Goal: Task Accomplishment & Management: Use online tool/utility

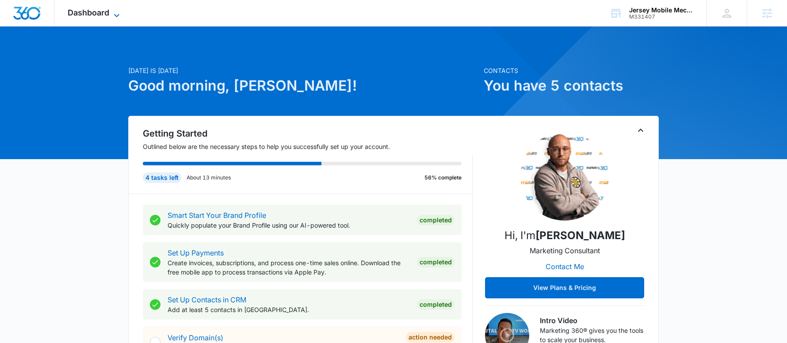
click at [91, 10] on span "Dashboard" at bounding box center [89, 12] width 42 height 9
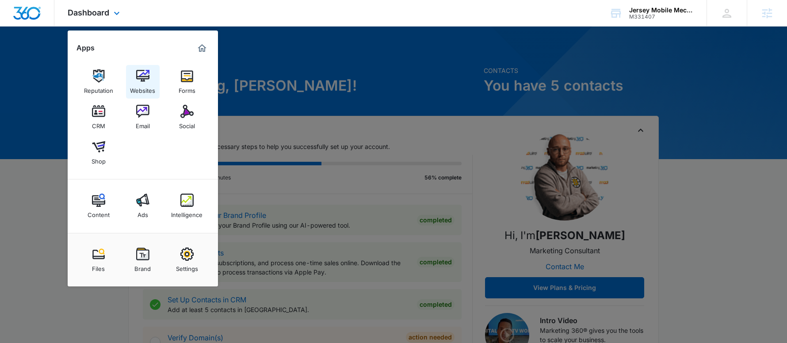
click at [140, 71] on img at bounding box center [142, 75] width 13 height 13
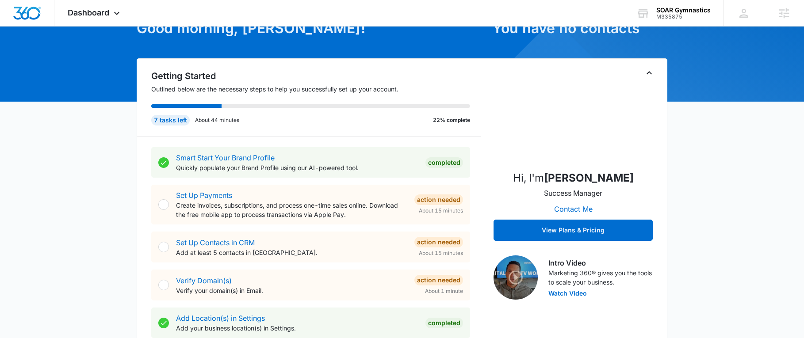
scroll to position [88, 0]
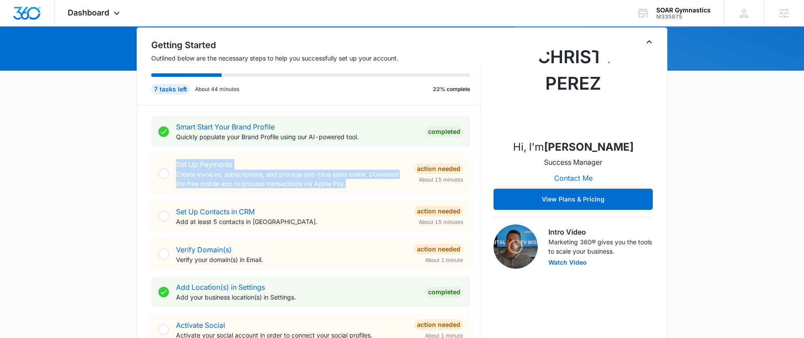
drag, startPoint x: 374, startPoint y: 187, endPoint x: 171, endPoint y: 164, distance: 205.1
click at [171, 164] on div "Set Up Payments Create invoices, subscriptions, and process one-time sales onli…" at bounding box center [310, 174] width 319 height 40
click at [361, 176] on p "Create invoices, subscriptions, and process one-time sales online. Download the…" at bounding box center [291, 179] width 231 height 19
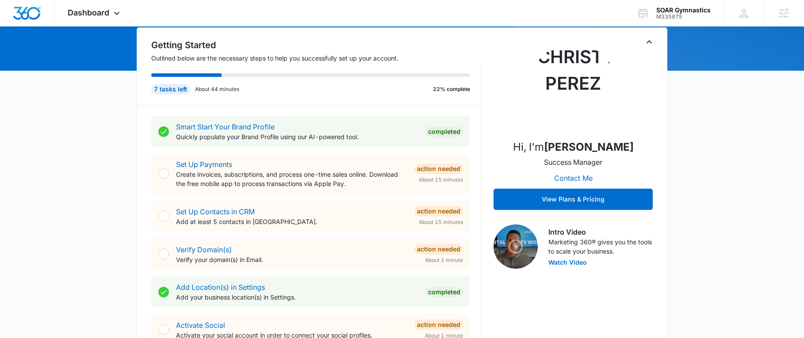
click at [371, 187] on p "Create invoices, subscriptions, and process one-time sales online. Download the…" at bounding box center [291, 179] width 231 height 19
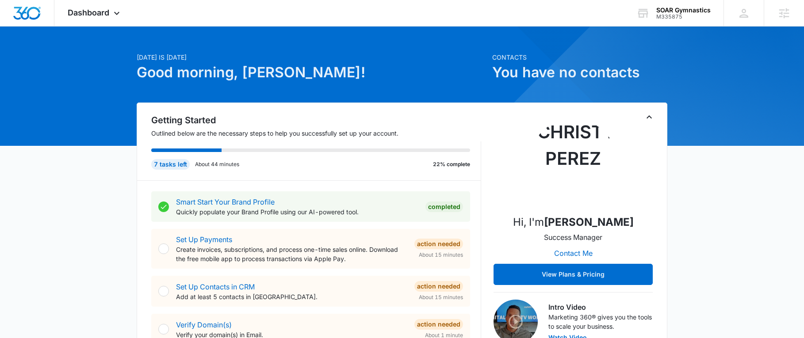
scroll to position [0, 0]
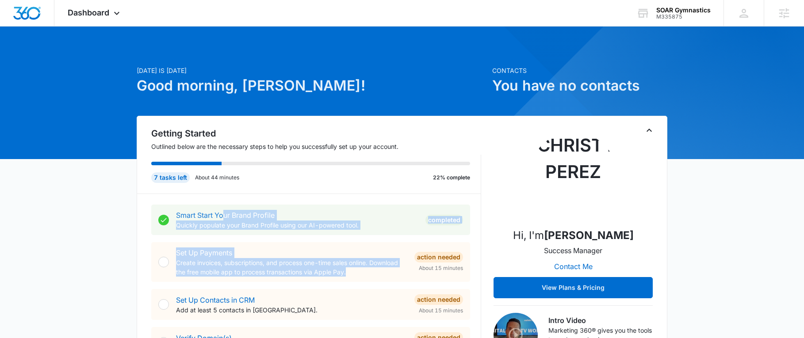
drag, startPoint x: 263, startPoint y: 266, endPoint x: 222, endPoint y: 216, distance: 64.5
click at [372, 265] on p "Create invoices, subscriptions, and process one-time sales online. Download the…" at bounding box center [291, 267] width 231 height 19
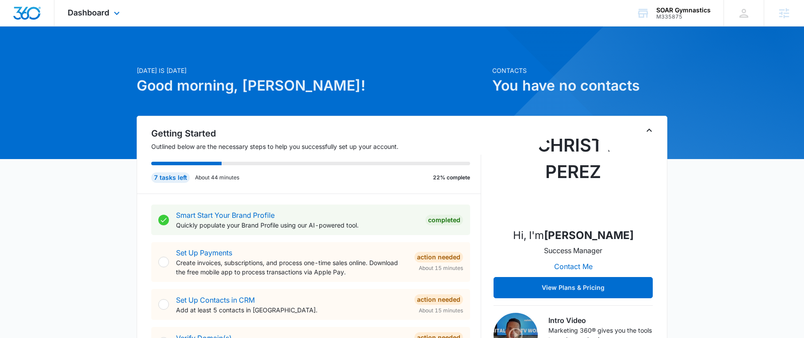
click at [117, 20] on div "Dashboard Apps Reputation Websites Forms CRM Email Social Shop Content Ads Inte…" at bounding box center [94, 13] width 81 height 26
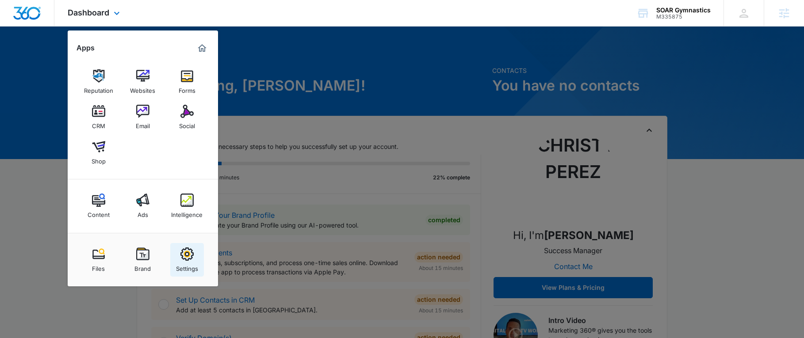
click at [196, 264] on div "Settings" at bounding box center [187, 266] width 22 height 11
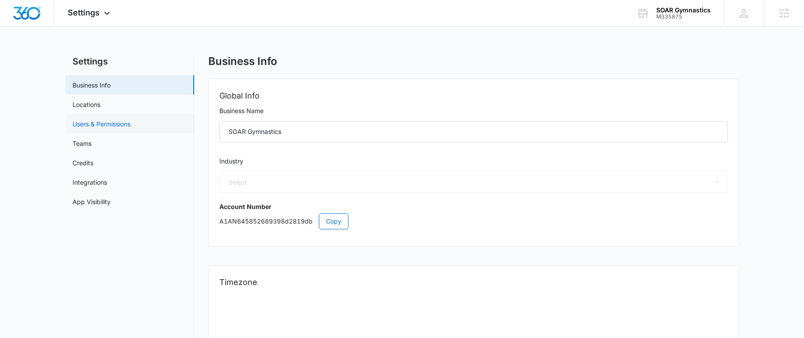
select select "36"
select select "US"
select select "America/Chicago"
click at [101, 119] on link "Users & Permissions" at bounding box center [102, 123] width 58 height 9
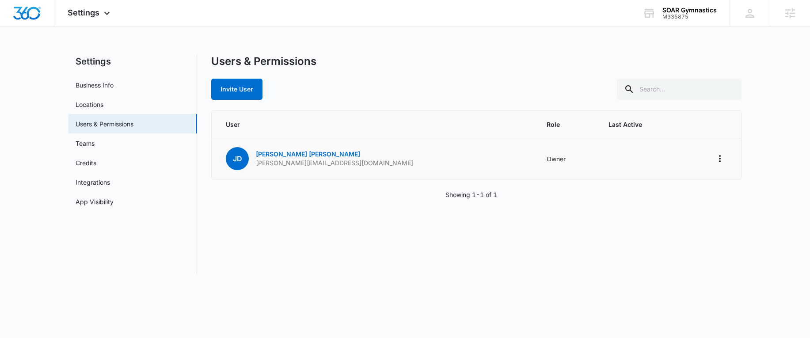
click at [345, 168] on td "JD Jennifer Douglas jennifer@soargymnastics.com" at bounding box center [374, 158] width 325 height 41
drag, startPoint x: 528, startPoint y: 164, endPoint x: 492, endPoint y: 164, distance: 36.3
click at [536, 164] on td "Owner" at bounding box center [566, 158] width 61 height 41
click at [536, 162] on td "Owner" at bounding box center [566, 158] width 61 height 41
click at [536, 165] on td "Owner" at bounding box center [566, 158] width 61 height 41
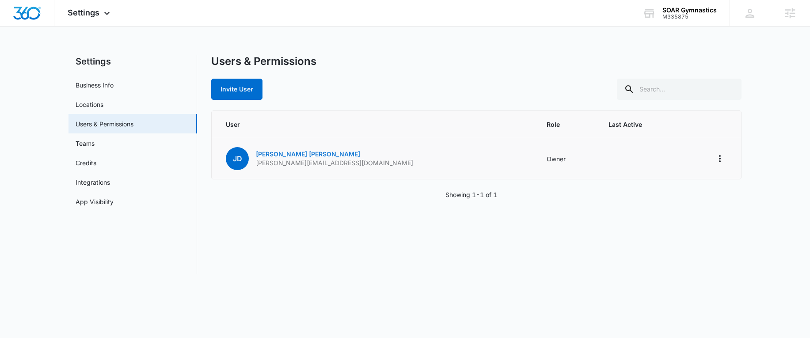
click at [290, 155] on link "Jennifer Douglas" at bounding box center [308, 154] width 104 height 8
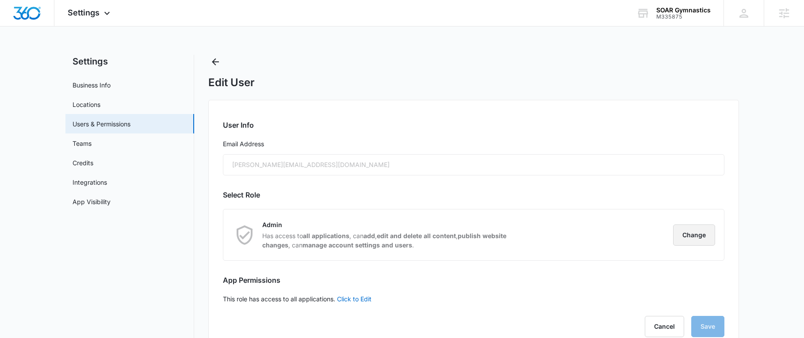
click at [689, 239] on button "Change" at bounding box center [694, 235] width 42 height 21
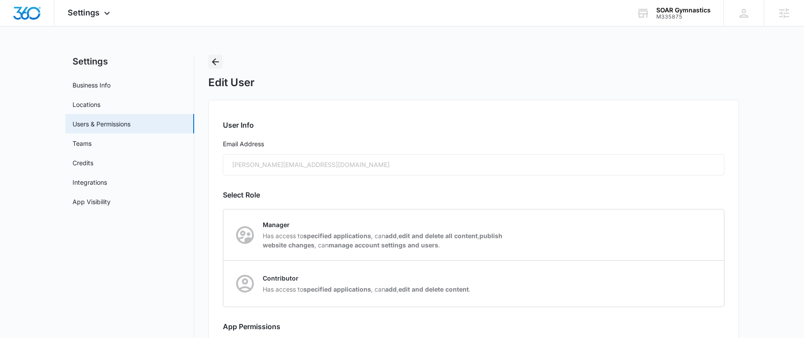
click at [215, 58] on icon "Back" at bounding box center [215, 62] width 11 height 11
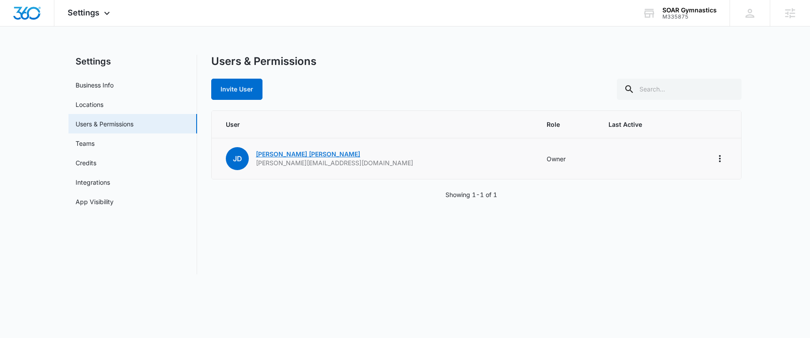
click at [264, 157] on link "Jennifer Douglas" at bounding box center [308, 154] width 104 height 8
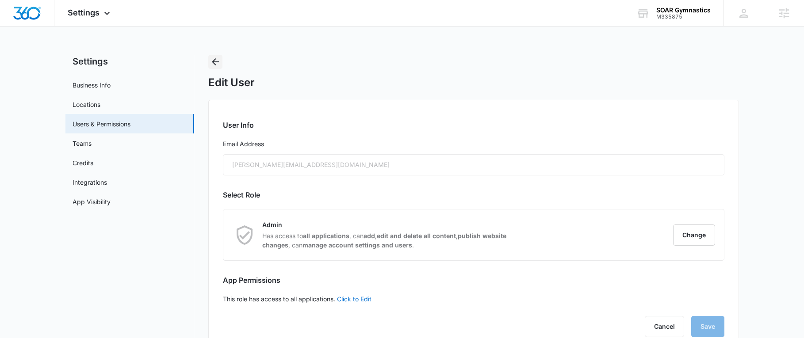
click at [212, 65] on icon "Back" at bounding box center [215, 62] width 11 height 11
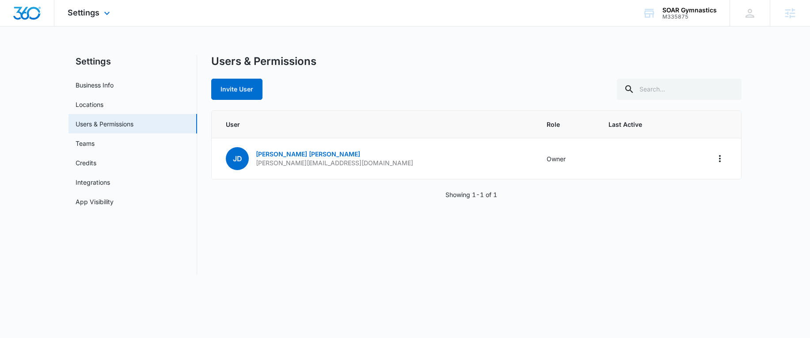
click at [23, 10] on img "Dashboard" at bounding box center [27, 13] width 28 height 13
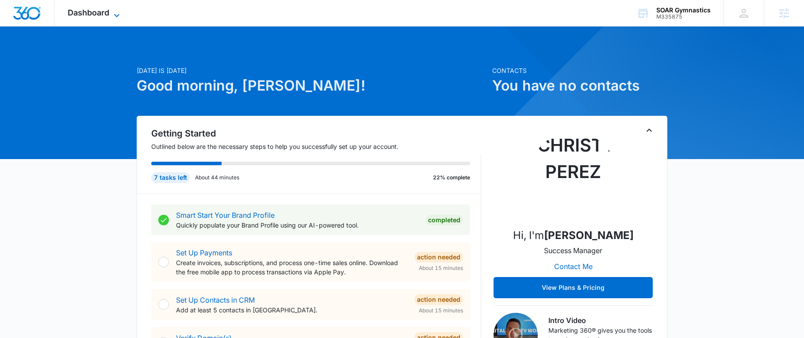
click at [89, 15] on span "Dashboard" at bounding box center [89, 12] width 42 height 9
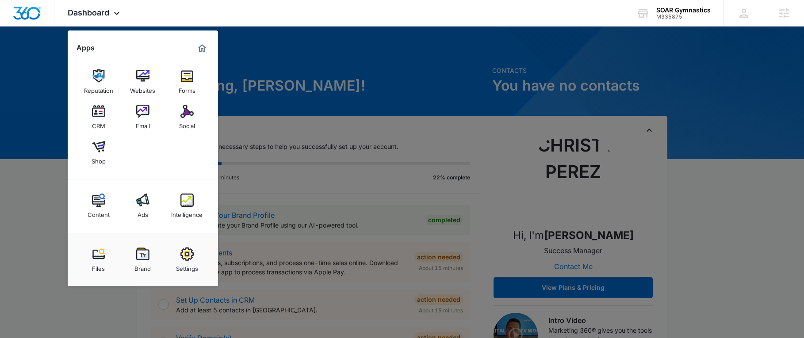
click at [316, 47] on div at bounding box center [402, 169] width 804 height 338
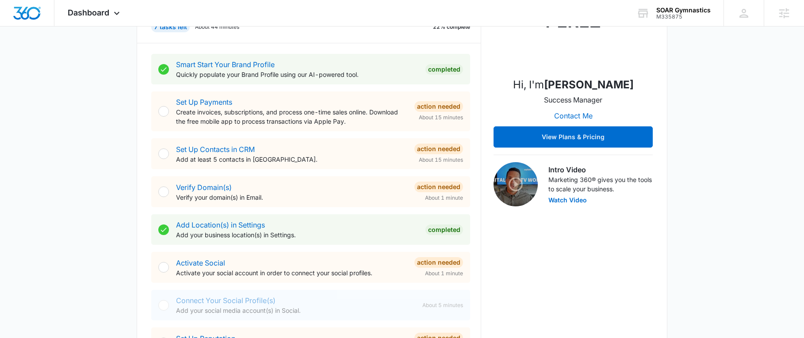
scroll to position [44, 0]
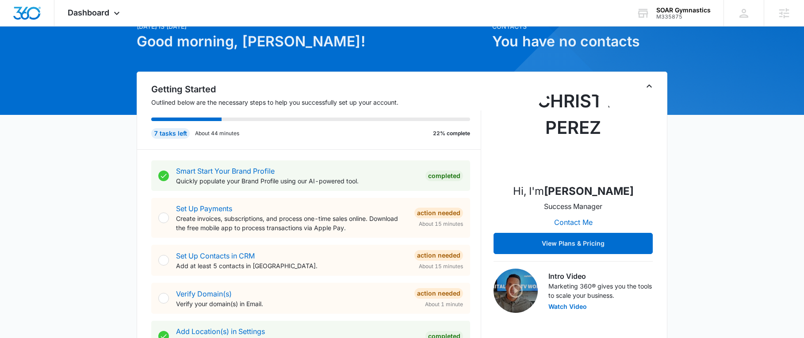
click at [647, 86] on icon "Toggle Collapse" at bounding box center [649, 86] width 11 height 11
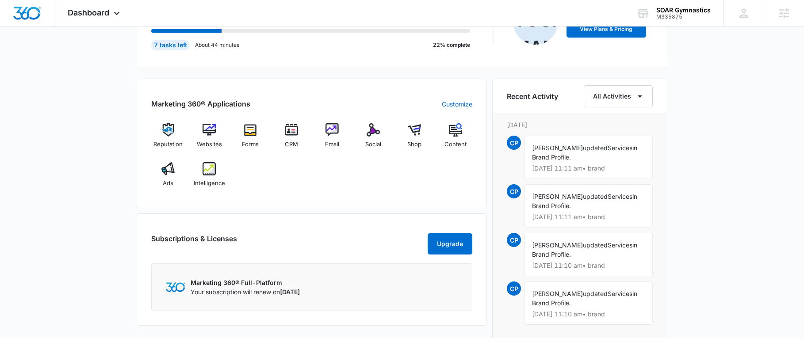
scroll to position [0, 0]
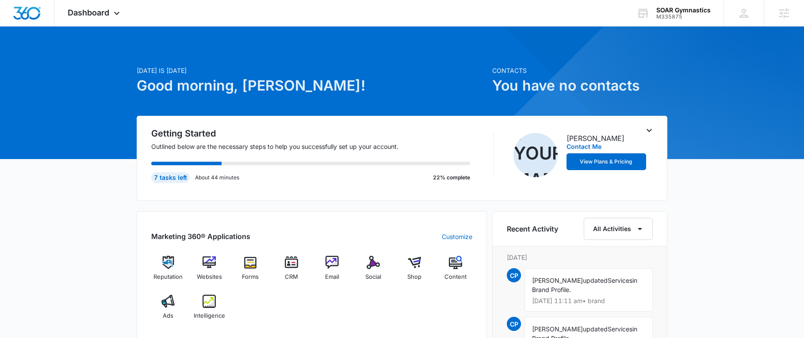
click at [654, 128] on icon "Toggle Collapse" at bounding box center [649, 130] width 11 height 11
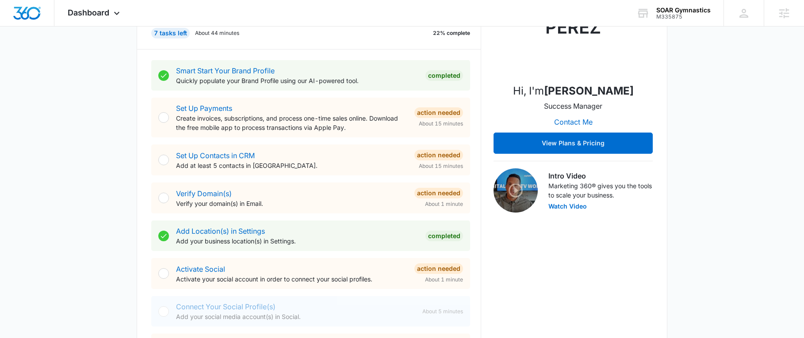
scroll to position [177, 0]
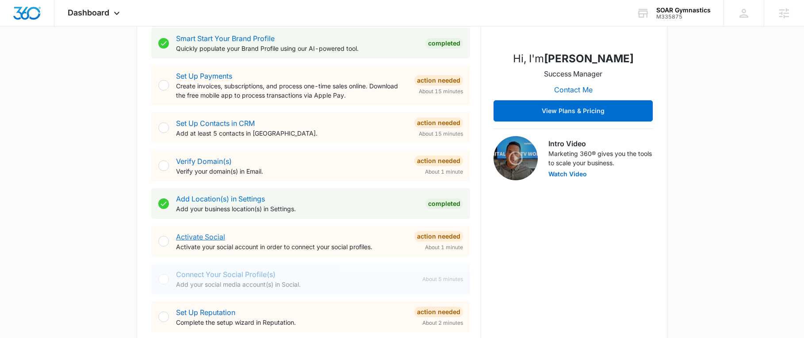
click at [196, 237] on link "Activate Social" at bounding box center [200, 237] width 49 height 9
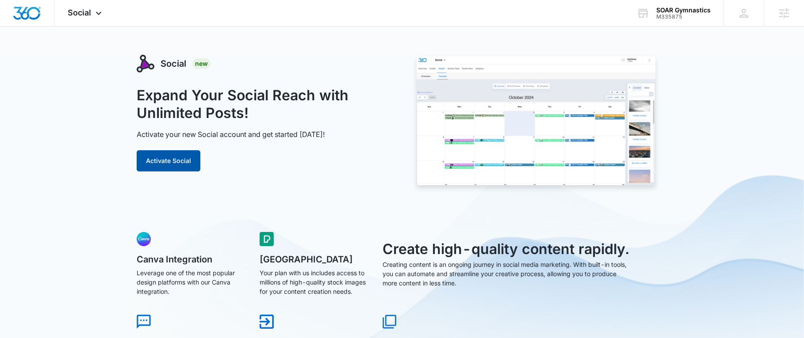
click at [158, 159] on button "Activate Social" at bounding box center [169, 160] width 64 height 21
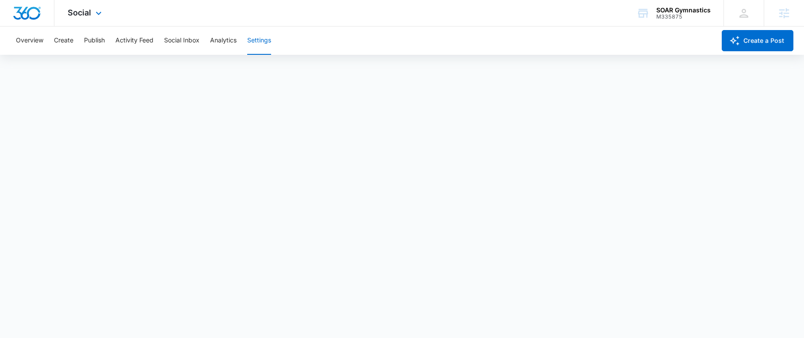
click at [28, 12] on img "Dashboard" at bounding box center [27, 13] width 28 height 13
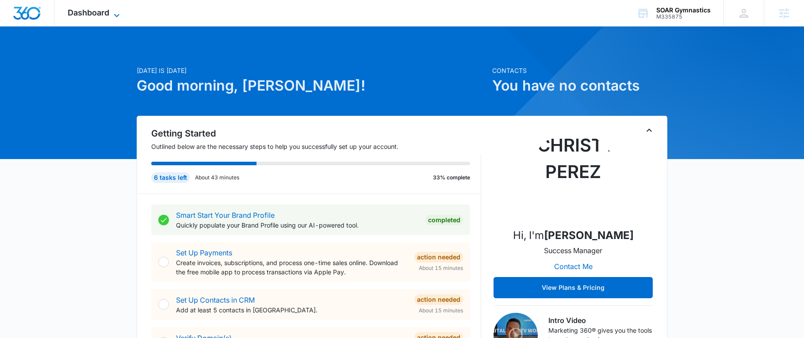
click at [112, 10] on icon at bounding box center [116, 15] width 11 height 11
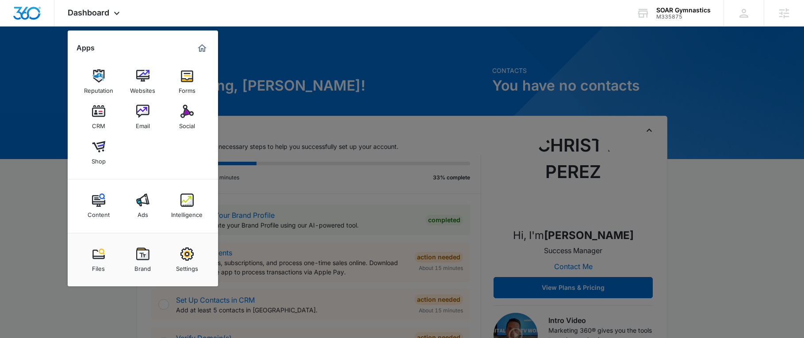
click at [378, 134] on div at bounding box center [402, 169] width 804 height 338
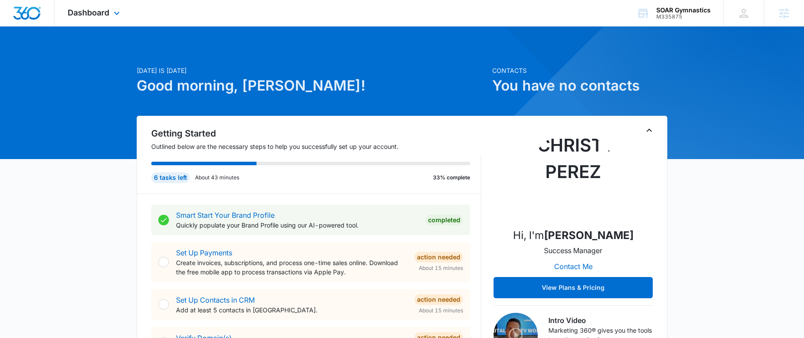
click at [110, 16] on div "Dashboard Apps Reputation Websites Forms CRM Email Social Shop Content Ads Inte…" at bounding box center [94, 13] width 81 height 26
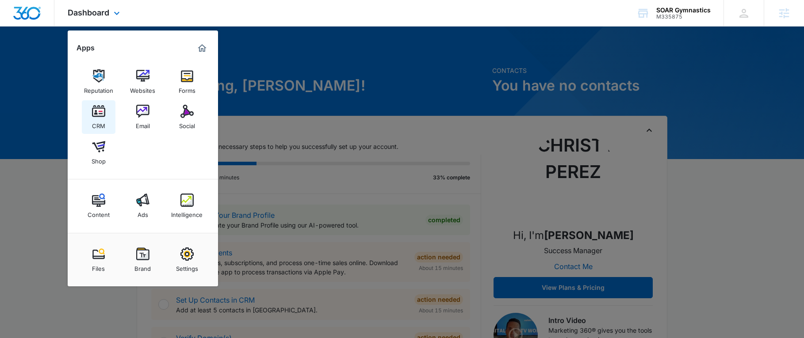
click at [99, 111] on img at bounding box center [98, 111] width 13 height 13
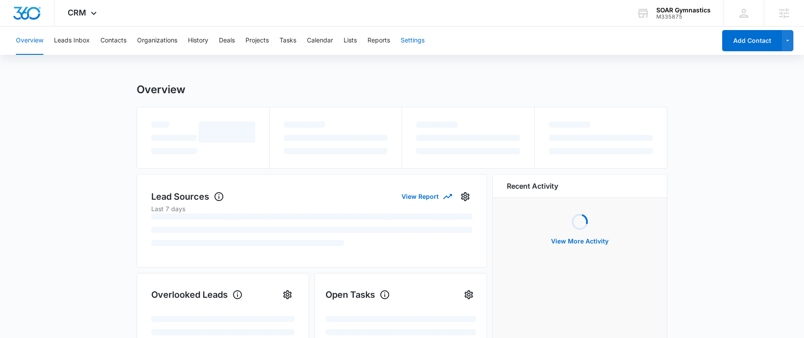
click at [418, 39] on button "Settings" at bounding box center [413, 41] width 24 height 28
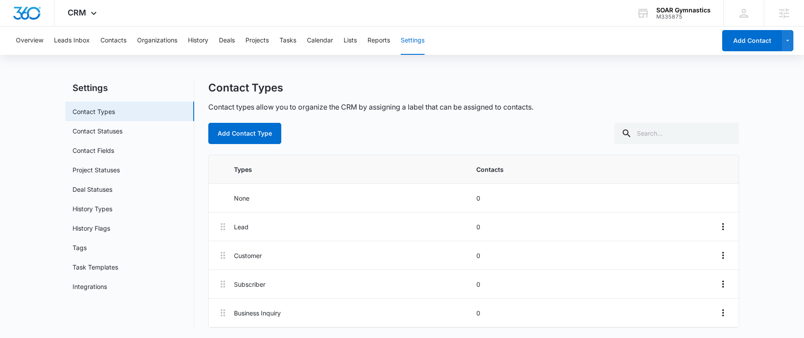
scroll to position [2, 0]
click at [725, 227] on icon "Overflow Menu" at bounding box center [723, 226] width 11 height 11
click at [768, 223] on main "Settings Contact Types Contact Statuses Contact Fields Project Statuses Deal St…" at bounding box center [402, 209] width 804 height 257
click at [723, 256] on icon "Overflow Menu" at bounding box center [723, 255] width 2 height 7
click at [702, 281] on div "Edit" at bounding box center [698, 280] width 19 height 6
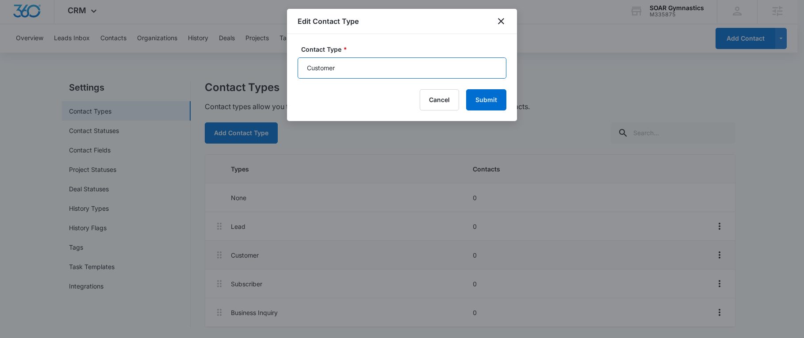
click at [350, 70] on input "Customer" at bounding box center [402, 67] width 209 height 21
click at [443, 99] on button "Cancel" at bounding box center [439, 99] width 39 height 21
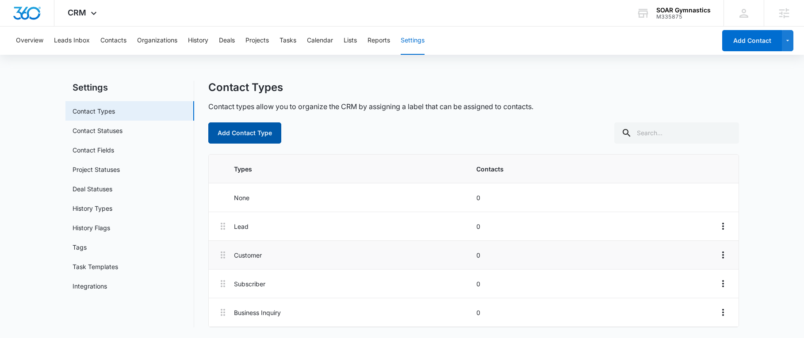
click at [241, 131] on button "Add Contact Type" at bounding box center [244, 132] width 73 height 21
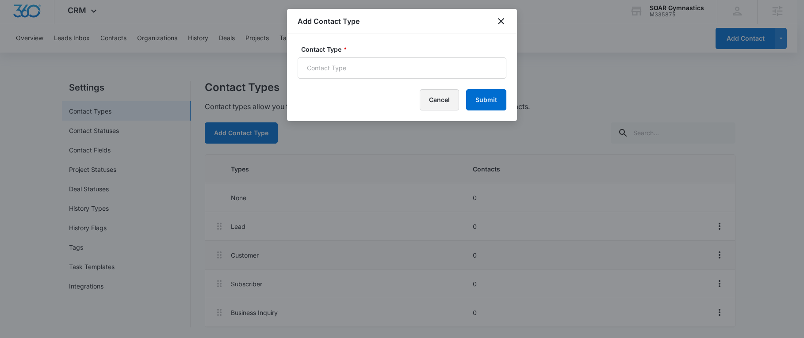
click at [432, 103] on button "Cancel" at bounding box center [439, 99] width 39 height 21
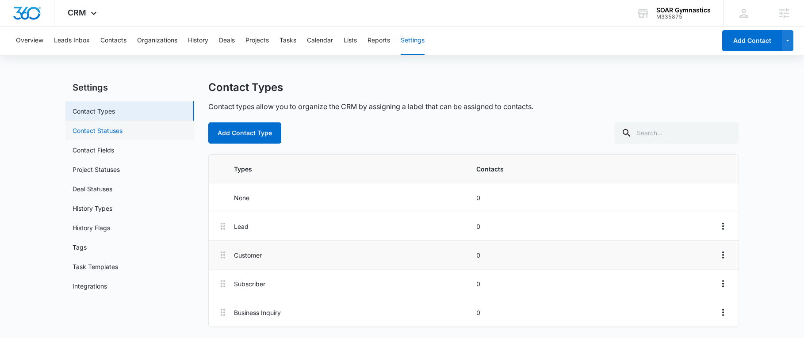
click at [122, 132] on link "Contact Statuses" at bounding box center [98, 130] width 50 height 9
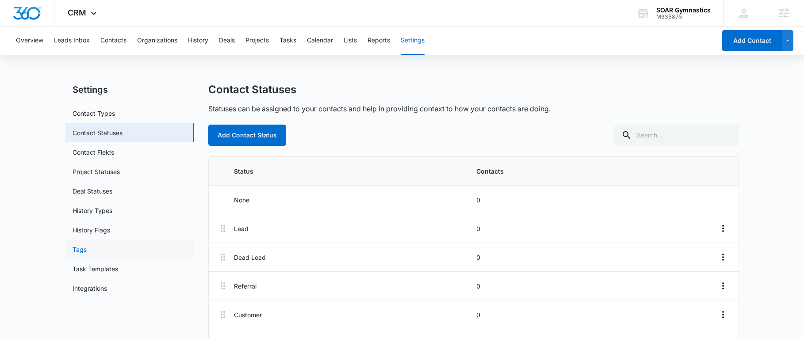
click at [87, 250] on link "Tags" at bounding box center [80, 249] width 14 height 9
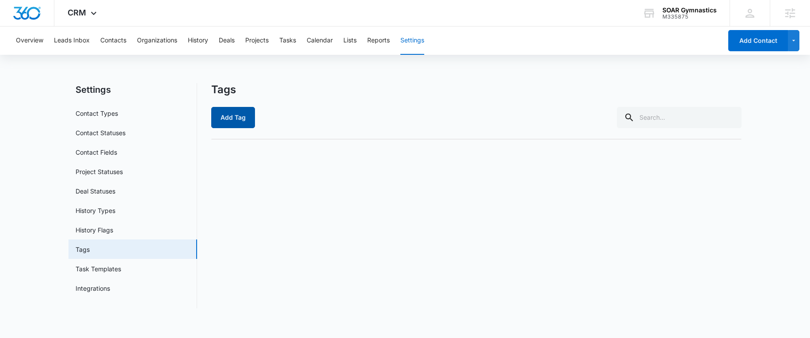
click at [235, 125] on button "Add Tag" at bounding box center [233, 117] width 44 height 21
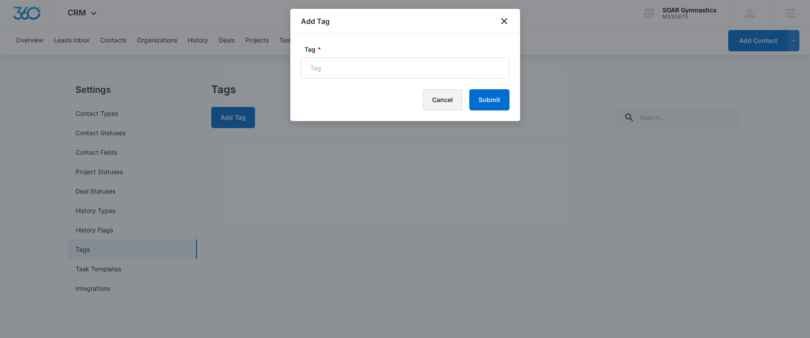
click at [440, 97] on button "Cancel" at bounding box center [442, 99] width 39 height 21
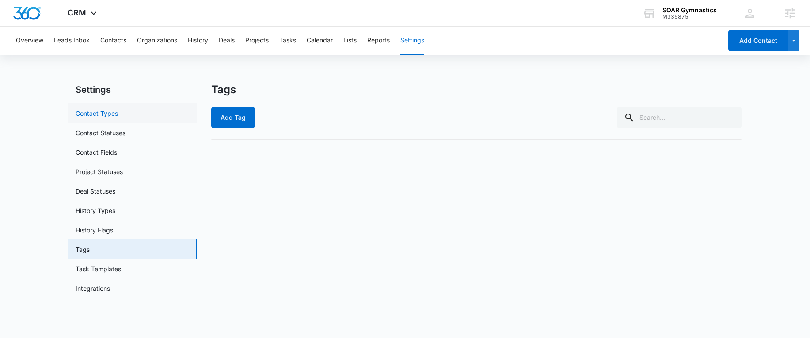
click at [115, 109] on link "Contact Types" at bounding box center [97, 113] width 42 height 9
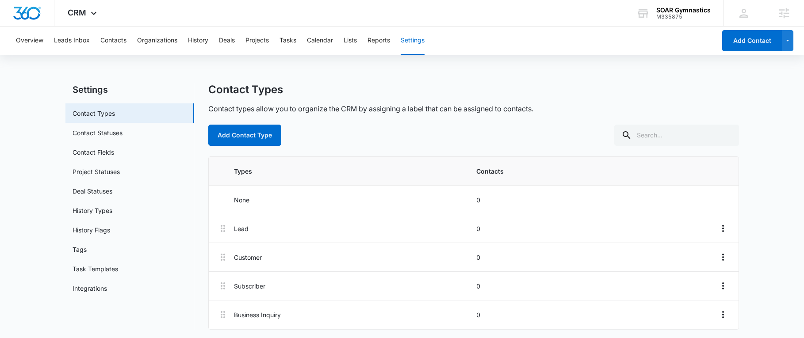
scroll to position [2, 0]
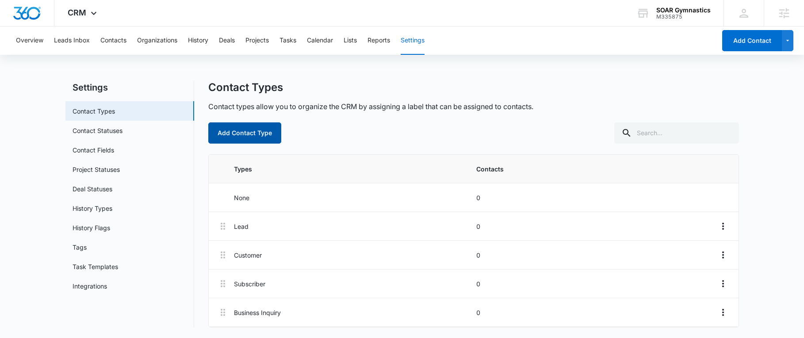
click at [270, 129] on button "Add Contact Type" at bounding box center [244, 132] width 73 height 21
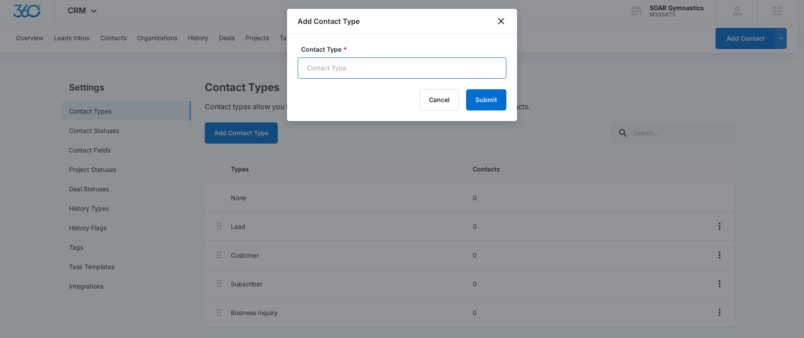
click at [328, 68] on input "Contact Type *" at bounding box center [402, 67] width 209 height 21
click at [499, 19] on icon "close" at bounding box center [501, 21] width 6 height 6
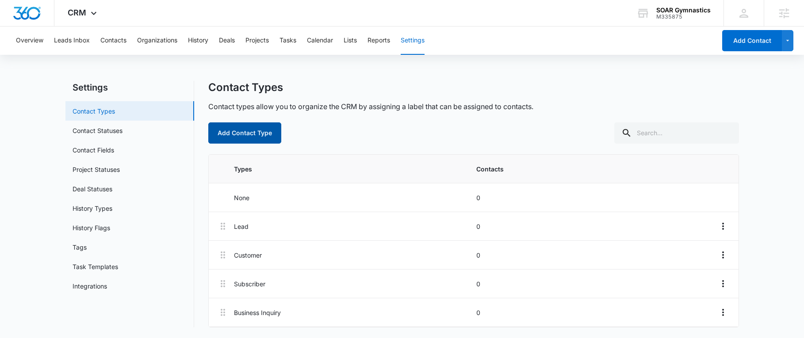
scroll to position [0, 0]
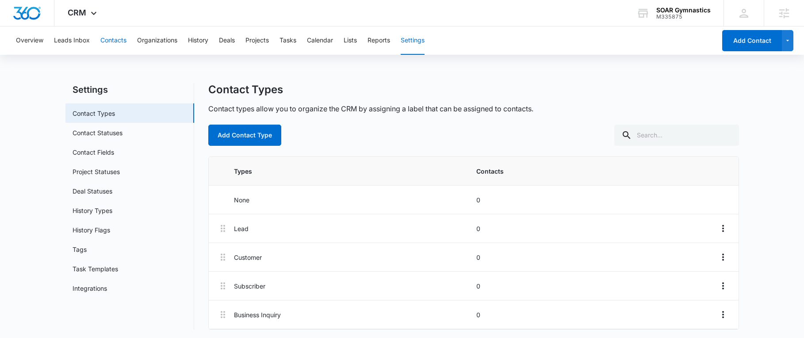
click at [105, 45] on button "Contacts" at bounding box center [113, 41] width 26 height 28
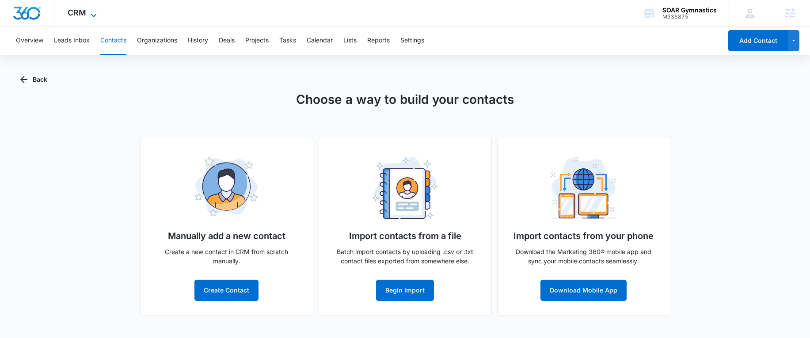
click at [89, 12] on icon at bounding box center [93, 15] width 11 height 11
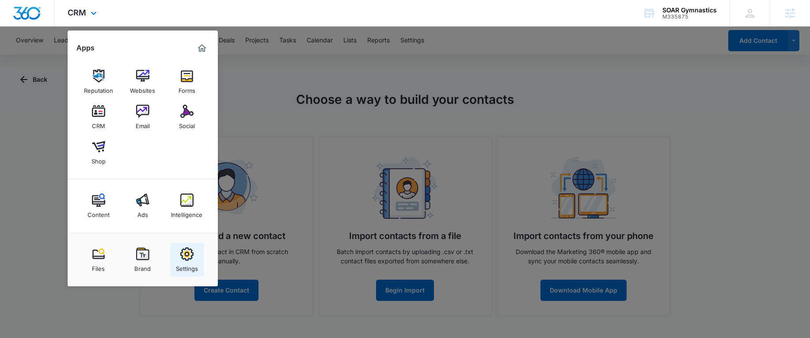
click at [183, 266] on div "Settings" at bounding box center [187, 266] width 22 height 11
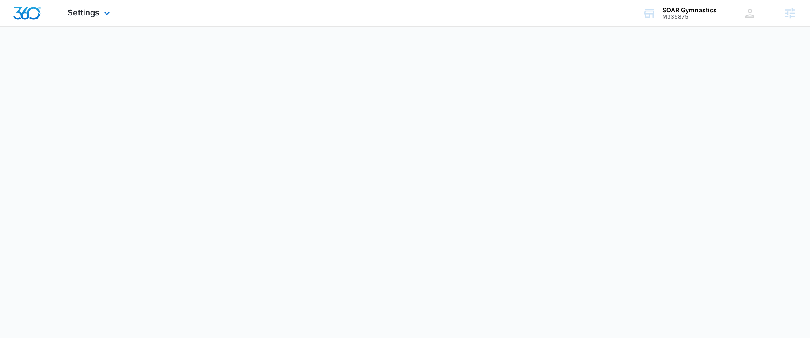
select select "36"
select select "US"
select select "America/Chicago"
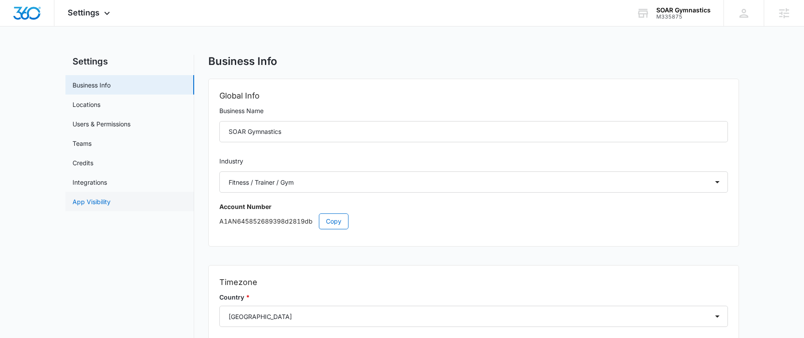
click at [98, 197] on link "App Visibility" at bounding box center [92, 201] width 38 height 9
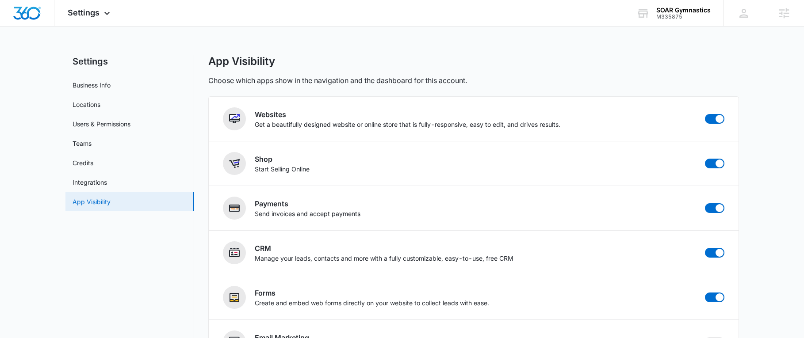
click at [85, 197] on link "App Visibility" at bounding box center [92, 201] width 38 height 9
click at [87, 187] on link "Integrations" at bounding box center [90, 182] width 34 height 9
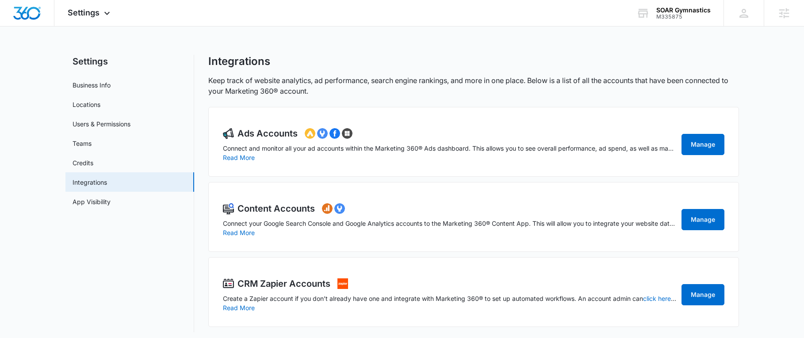
click at [363, 65] on div "Integrations" at bounding box center [473, 61] width 531 height 13
click at [19, 17] on img "Dashboard" at bounding box center [27, 13] width 28 height 13
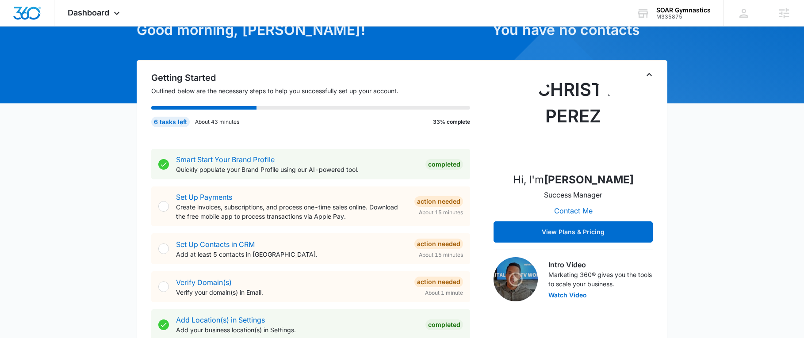
scroll to position [133, 0]
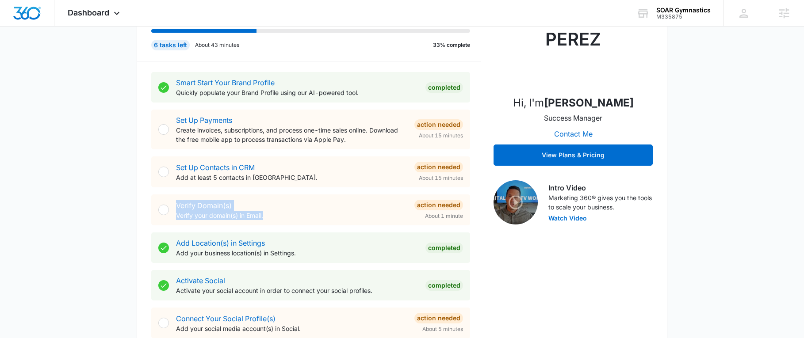
drag, startPoint x: 282, startPoint y: 213, endPoint x: 159, endPoint y: 200, distance: 123.1
click at [160, 200] on div "Verify Domain(s) Verify your domain(s) in Email. Action Needed About 1 minute" at bounding box center [310, 210] width 319 height 31
click at [279, 225] on div "Verify Domain(s) Verify your domain(s) in Email. Action Needed About 1 minute" at bounding box center [310, 210] width 319 height 31
click at [284, 220] on div "Verify Domain(s) Verify your domain(s) in Email. Action Needed About 1 minute" at bounding box center [310, 210] width 319 height 31
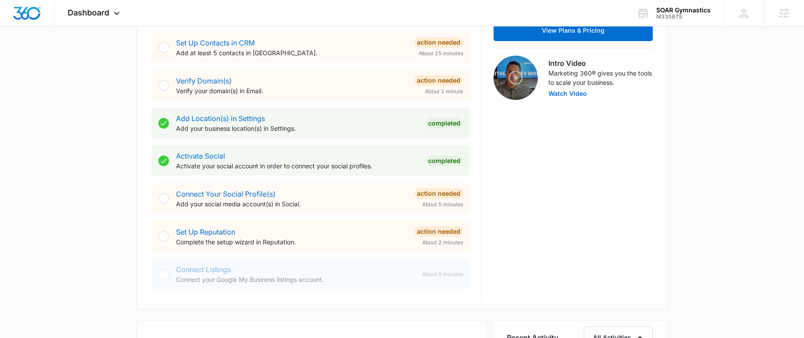
scroll to position [309, 0]
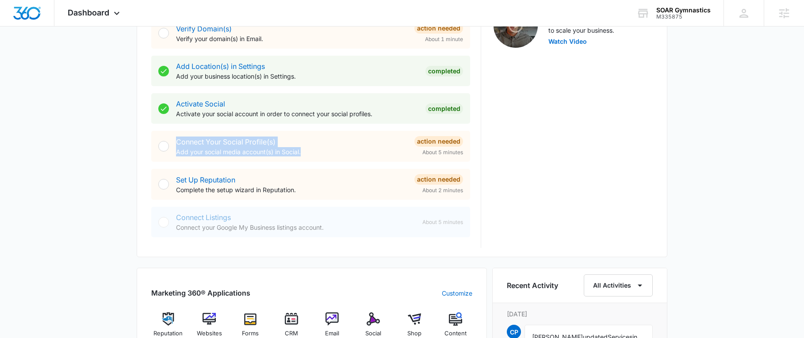
drag, startPoint x: 251, startPoint y: 154, endPoint x: 145, endPoint y: 151, distance: 106.2
click at [145, 151] on div "Getting Started Outlined below are the necessary steps to help you successfully…" at bounding box center [402, 31] width 531 height 451
click at [315, 145] on div "Connect Your Social Profile(s) Add your social media account(s) in Social." at bounding box center [291, 147] width 231 height 20
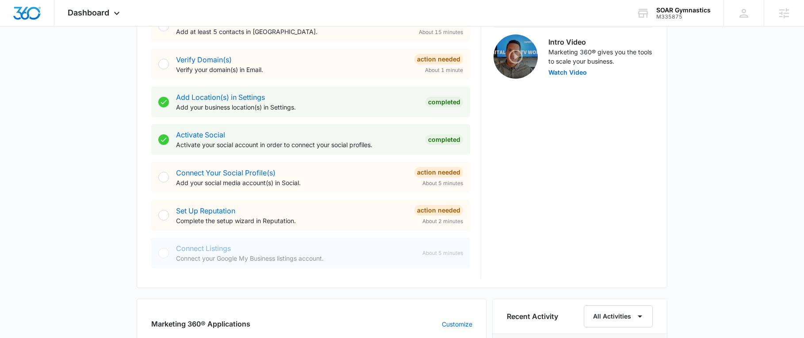
scroll to position [265, 0]
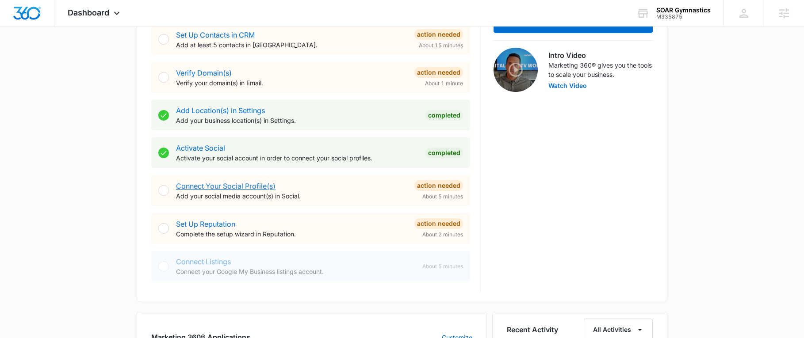
click at [257, 184] on link "Connect Your Social Profile(s)" at bounding box center [225, 186] width 99 height 9
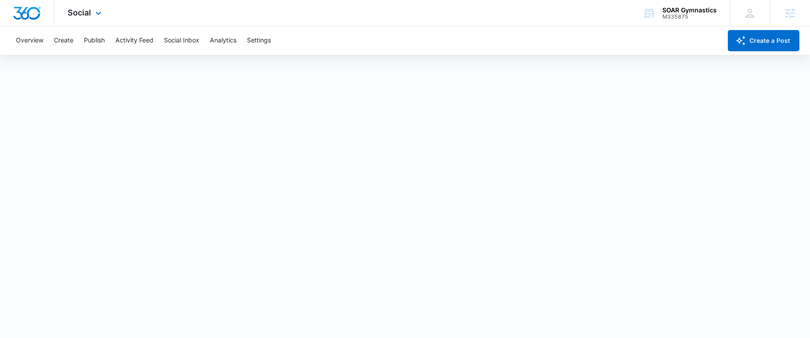
click at [24, 9] on img "Dashboard" at bounding box center [27, 13] width 28 height 13
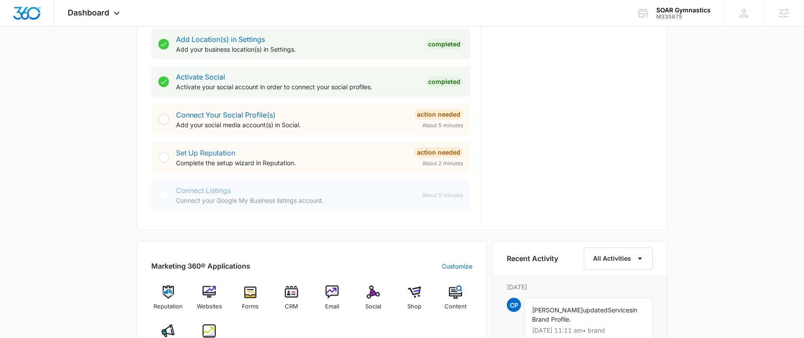
scroll to position [309, 0]
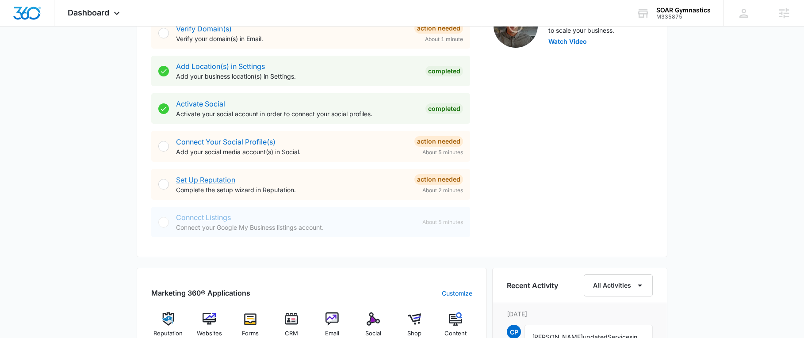
click at [215, 178] on link "Set Up Reputation" at bounding box center [205, 180] width 59 height 9
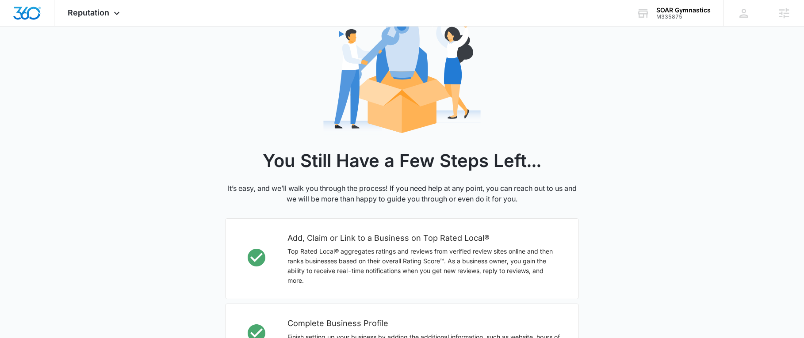
scroll to position [221, 0]
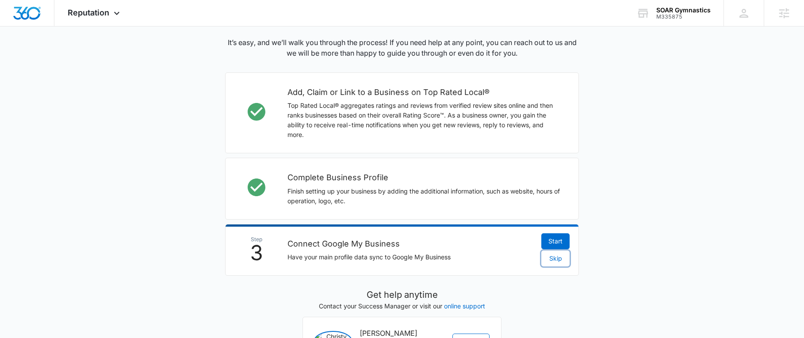
click at [558, 262] on span "Skip" at bounding box center [555, 259] width 13 height 10
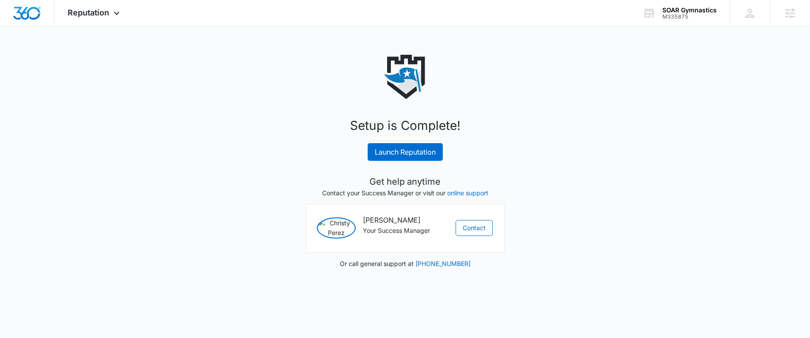
click at [406, 161] on div "Setup is Complete! Launch Reputation Get help anytime Contact your Success Mana…" at bounding box center [406, 162] width 354 height 214
click at [416, 150] on link "Launch Reputation" at bounding box center [405, 152] width 75 height 18
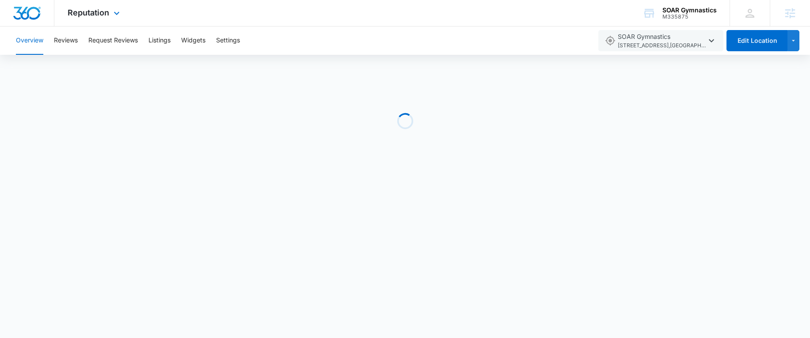
click at [31, 15] on img "Dashboard" at bounding box center [27, 13] width 28 height 13
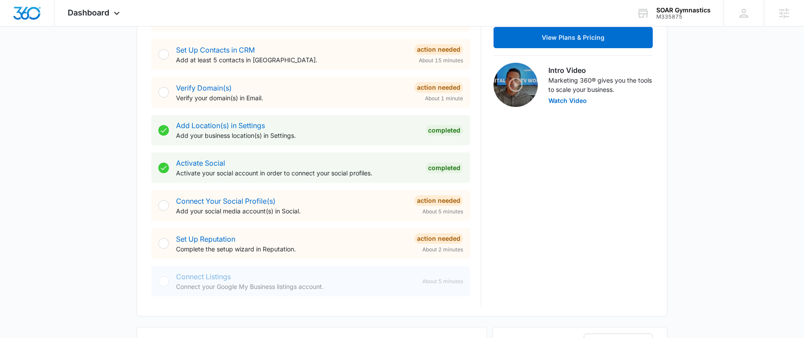
scroll to position [265, 0]
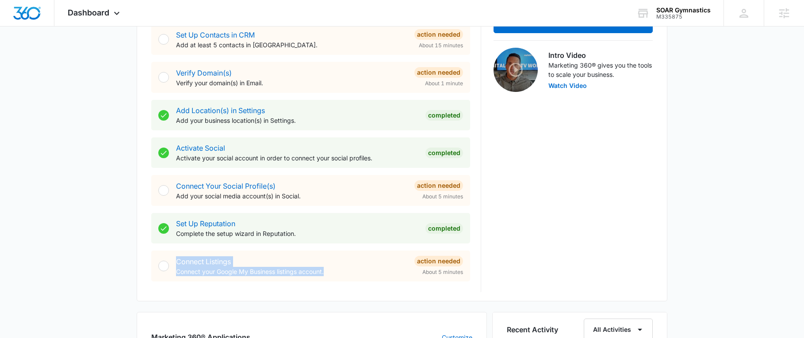
drag, startPoint x: 252, startPoint y: 271, endPoint x: 167, endPoint y: 259, distance: 85.3
click at [164, 259] on div "Connect Listings Connect your Google My Business listings account. Action Neede…" at bounding box center [310, 266] width 319 height 31
click at [322, 271] on p "Connect your Google My Business listings account." at bounding box center [291, 271] width 231 height 9
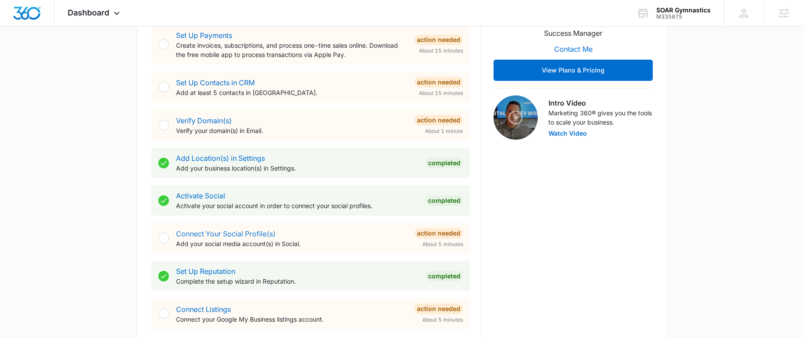
scroll to position [221, 0]
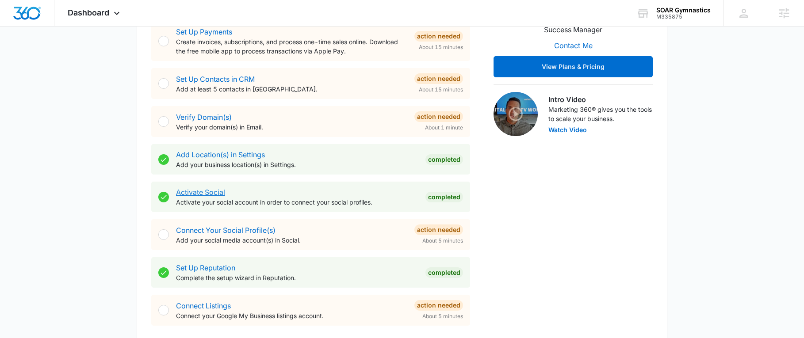
click at [205, 191] on link "Activate Social" at bounding box center [200, 192] width 49 height 9
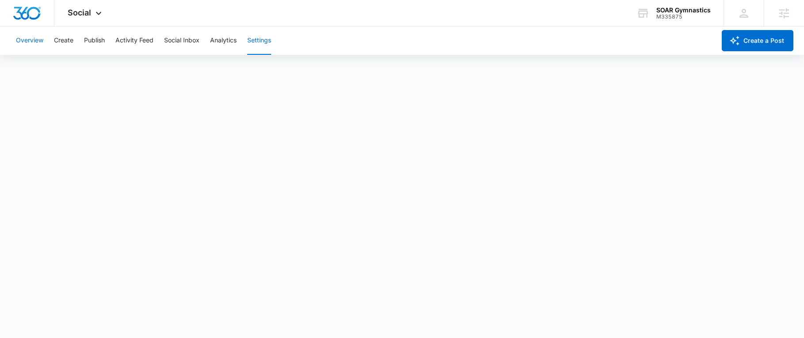
click at [37, 36] on button "Overview" at bounding box center [29, 41] width 27 height 28
click at [72, 40] on button "Create" at bounding box center [63, 41] width 19 height 28
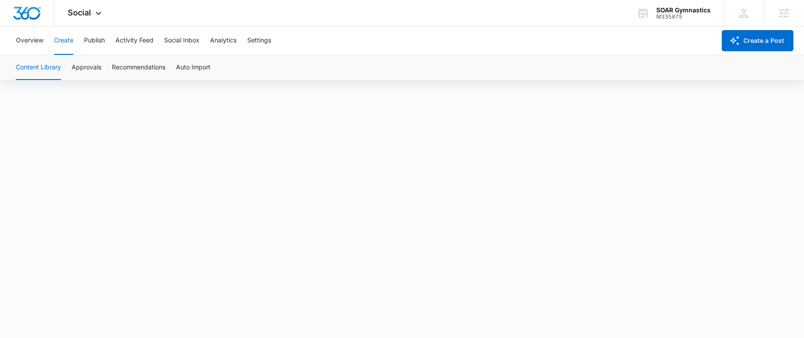
scroll to position [6, 0]
click at [86, 39] on button "Publish" at bounding box center [94, 41] width 21 height 28
click at [59, 70] on button "Schedules" at bounding box center [68, 67] width 30 height 25
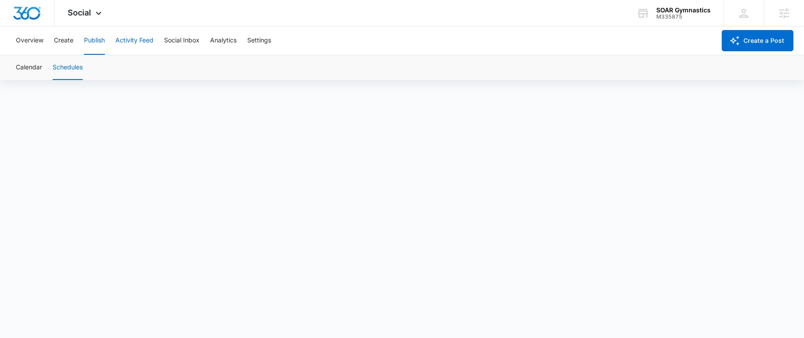
click at [130, 46] on button "Activity Feed" at bounding box center [134, 41] width 38 height 28
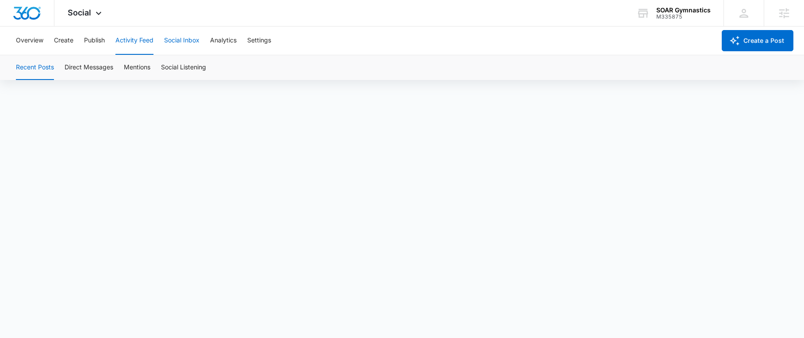
click at [175, 43] on button "Social Inbox" at bounding box center [181, 41] width 35 height 28
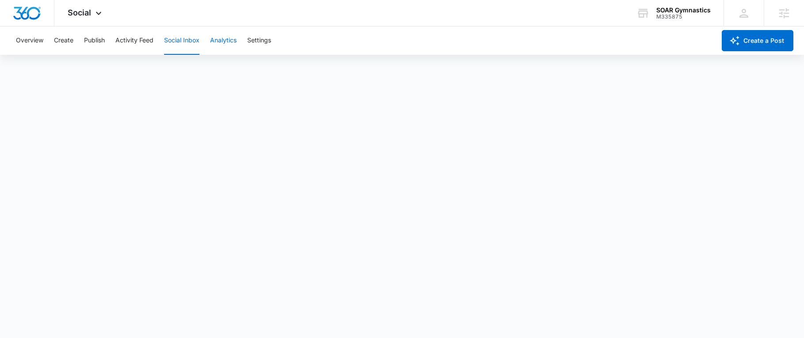
click at [220, 43] on button "Analytics" at bounding box center [223, 41] width 27 height 28
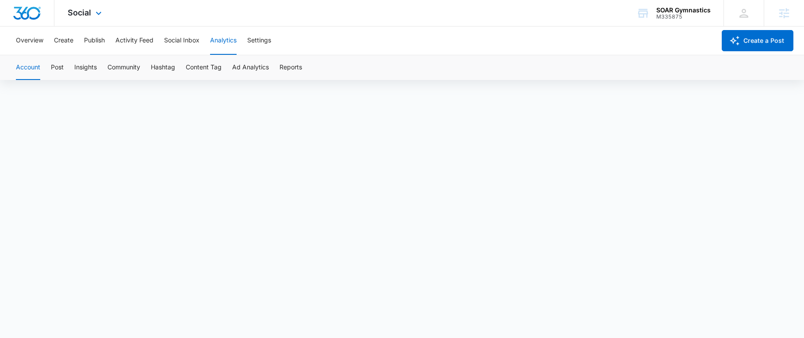
click at [32, 9] on img "Dashboard" at bounding box center [27, 13] width 28 height 13
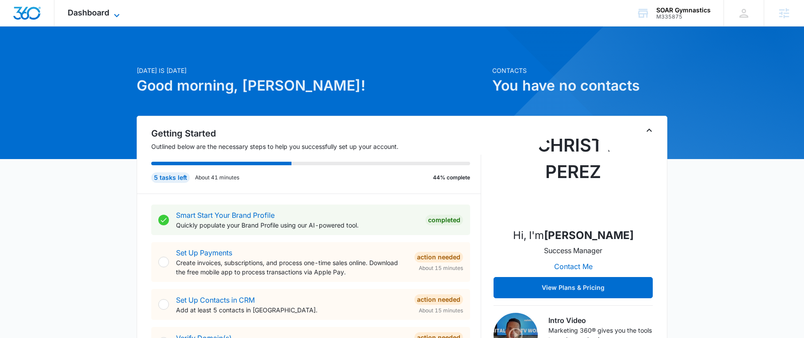
click at [103, 14] on span "Dashboard" at bounding box center [89, 12] width 42 height 9
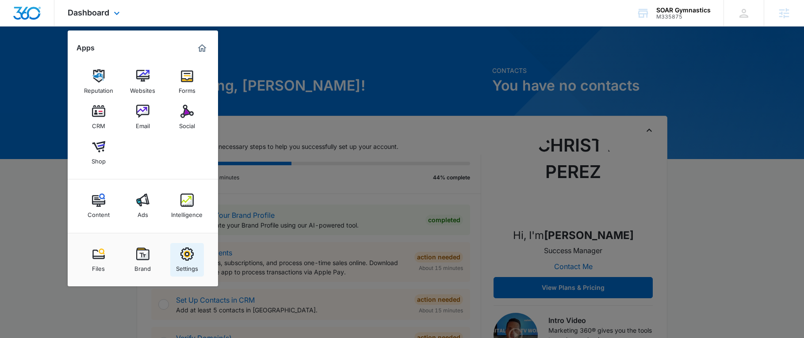
click at [182, 255] on img at bounding box center [186, 254] width 13 height 13
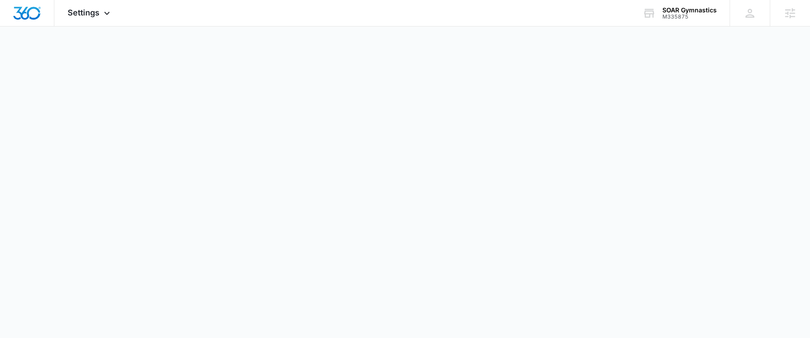
select select "36"
select select "US"
select select "America/Chicago"
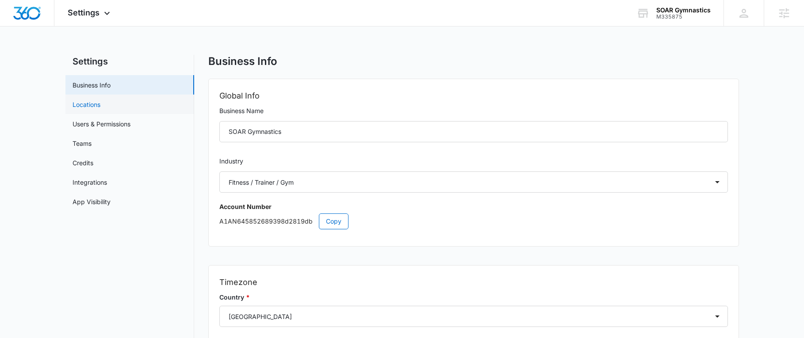
click at [96, 105] on link "Locations" at bounding box center [87, 104] width 28 height 9
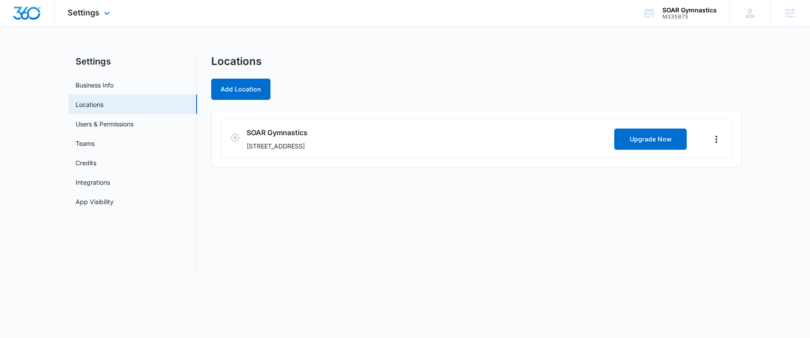
click at [25, 11] on img "Dashboard" at bounding box center [27, 13] width 28 height 13
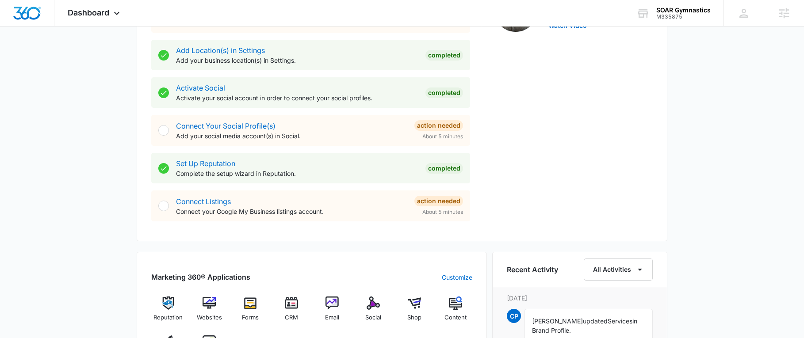
scroll to position [398, 0]
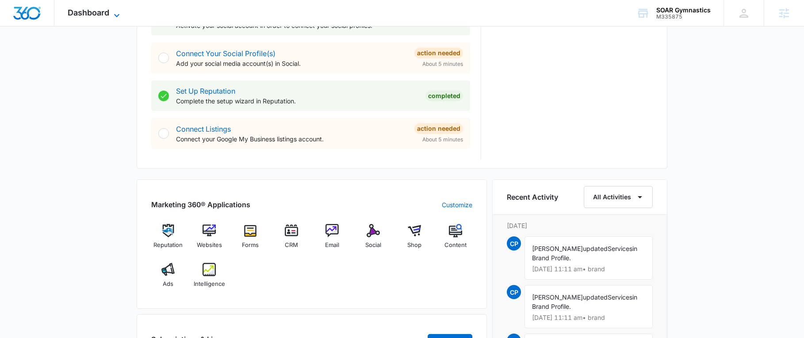
click at [106, 14] on span "Dashboard" at bounding box center [89, 12] width 42 height 9
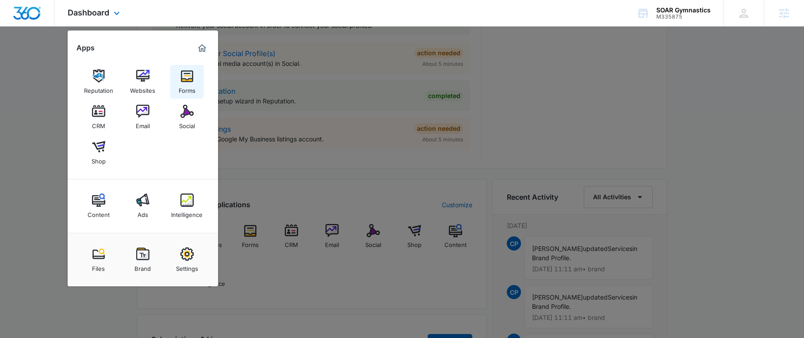
click at [194, 78] on link "Forms" at bounding box center [187, 82] width 34 height 34
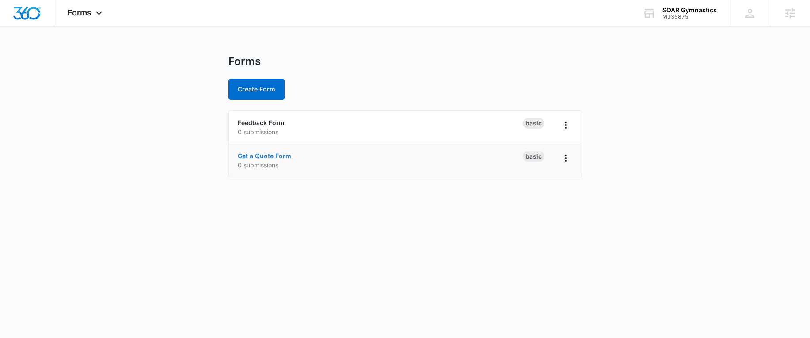
click at [267, 154] on link "Get a Quote Form" at bounding box center [264, 156] width 53 height 8
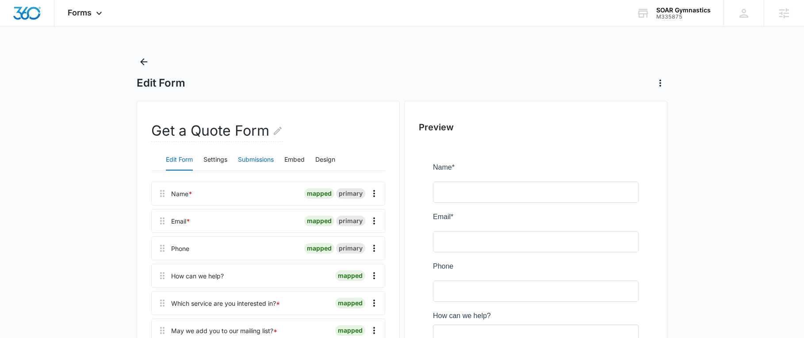
click at [259, 164] on button "Submissions" at bounding box center [256, 159] width 36 height 21
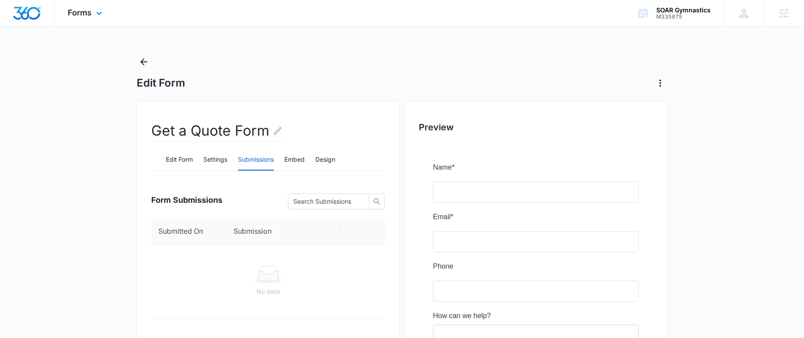
click at [87, 22] on div "Forms Apps Reputation Websites Forms CRM Email Social Shop Content Ads Intellig…" at bounding box center [85, 13] width 63 height 26
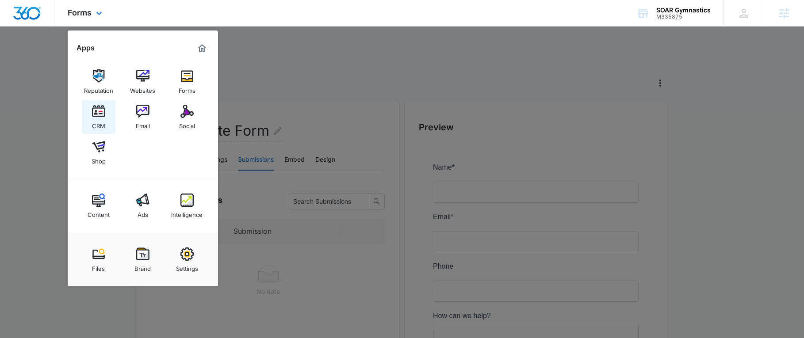
click at [100, 115] on img at bounding box center [98, 111] width 13 height 13
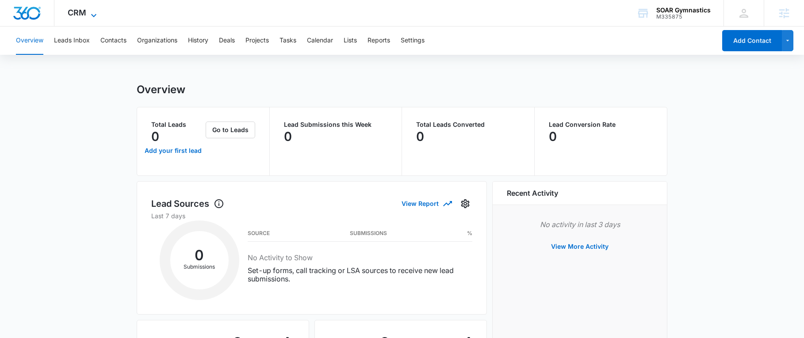
click at [71, 17] on span "CRM" at bounding box center [77, 12] width 19 height 9
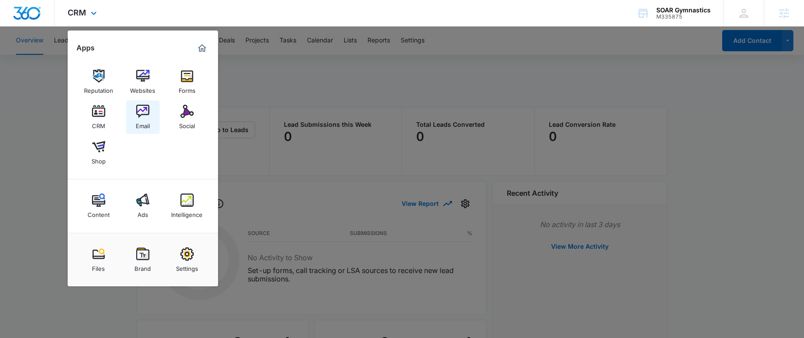
click at [147, 116] on img at bounding box center [142, 111] width 13 height 13
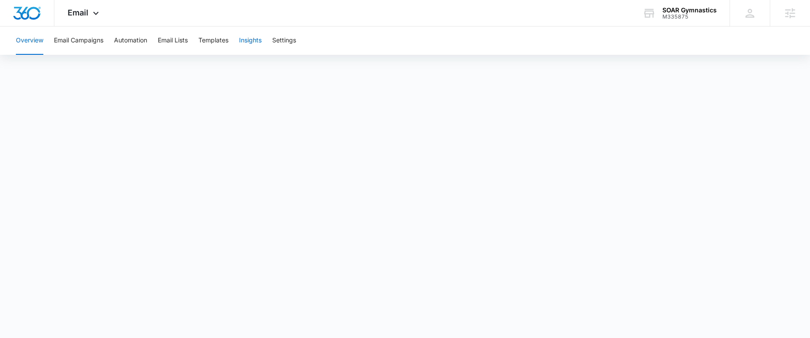
click at [245, 42] on button "Insights" at bounding box center [250, 41] width 23 height 28
click at [116, 45] on button "Automation" at bounding box center [130, 41] width 33 height 28
click at [22, 44] on button "Overview" at bounding box center [29, 41] width 27 height 28
click at [98, 6] on div "Email Apps Reputation Websites Forms CRM Email Social Shop Content Ads Intellig…" at bounding box center [84, 13] width 60 height 26
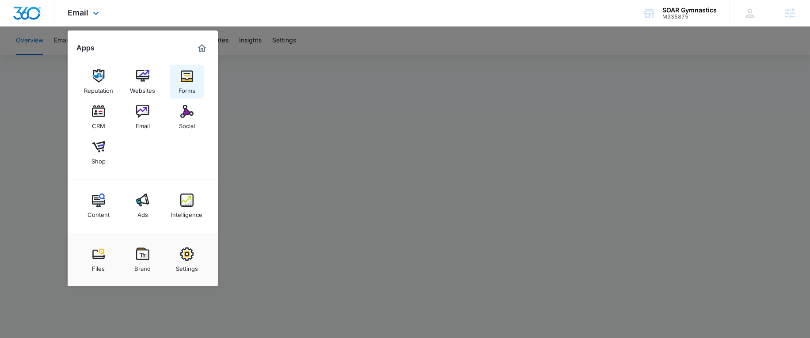
click at [183, 84] on div "Forms" at bounding box center [187, 88] width 17 height 11
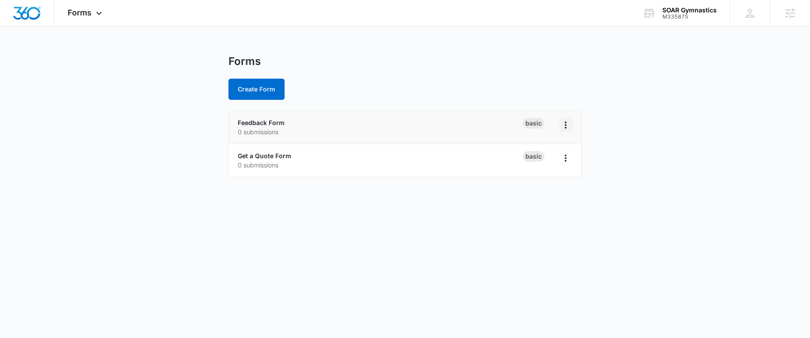
click at [566, 125] on icon "Overflow Menu" at bounding box center [566, 125] width 2 height 7
click at [325, 152] on div "Get a Quote Form 0 submissions" at bounding box center [380, 160] width 285 height 19
click at [273, 122] on link "Feedback Form" at bounding box center [261, 123] width 47 height 8
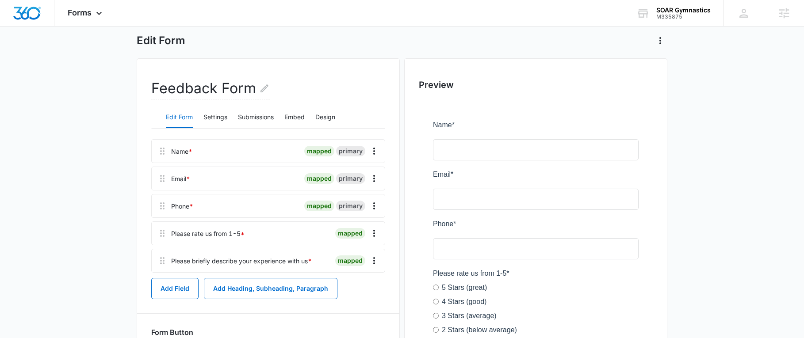
scroll to position [27, 0]
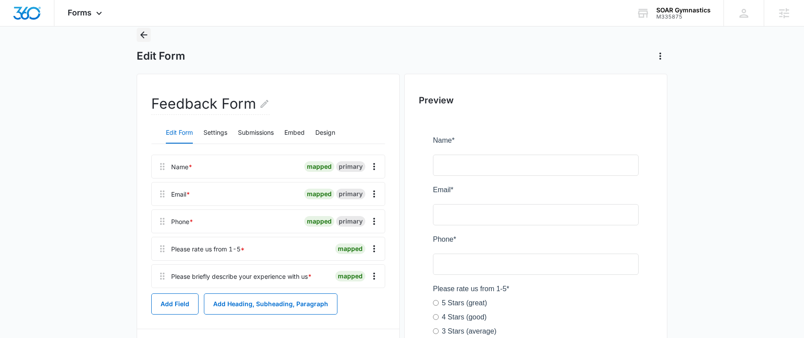
click at [145, 38] on icon "Back" at bounding box center [143, 35] width 11 height 11
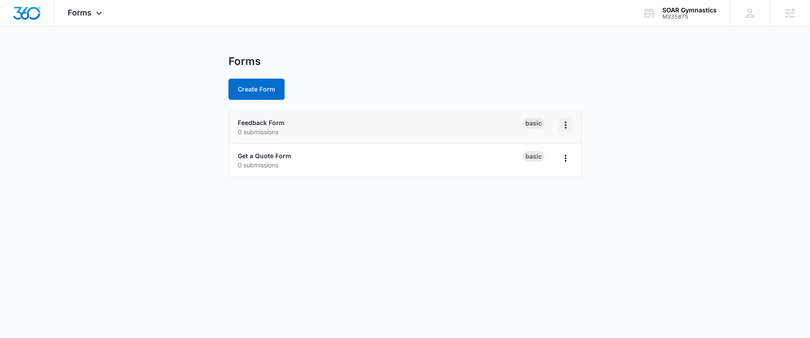
click at [570, 123] on icon "Overflow Menu" at bounding box center [566, 125] width 11 height 11
click at [683, 163] on main "Forms Create Form Feedback Form 0 submissions Basic Get a Quote Form 0 submissi…" at bounding box center [405, 121] width 810 height 133
click at [268, 125] on link "Feedback Form" at bounding box center [261, 123] width 47 height 8
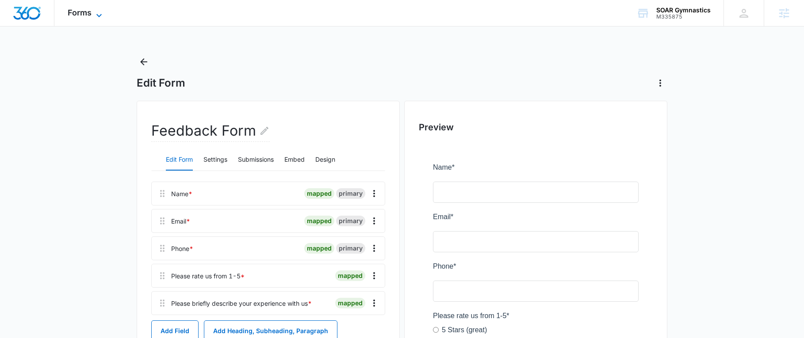
click at [85, 11] on span "Forms" at bounding box center [80, 12] width 24 height 9
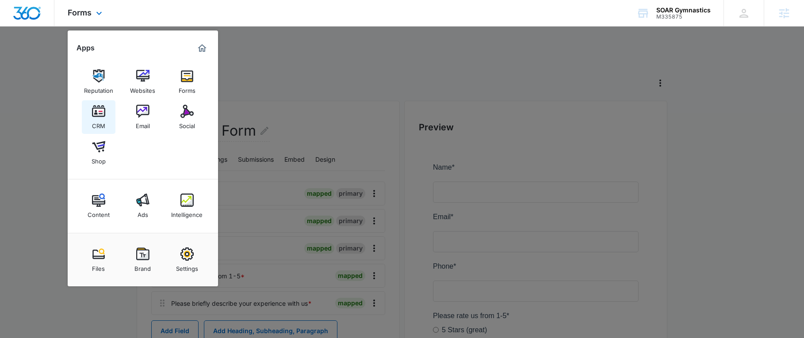
click at [96, 117] on img at bounding box center [98, 111] width 13 height 13
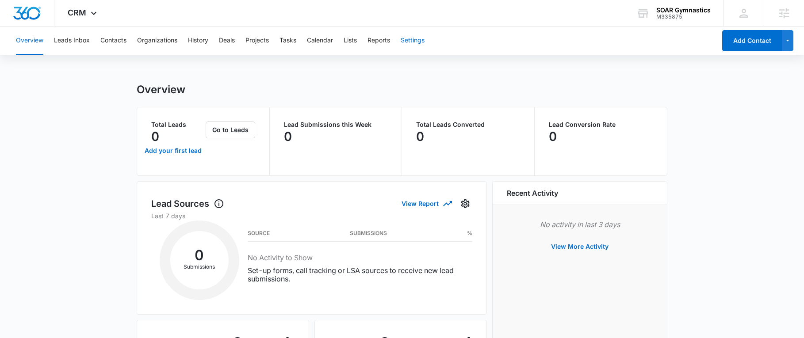
click at [420, 40] on button "Settings" at bounding box center [413, 41] width 24 height 28
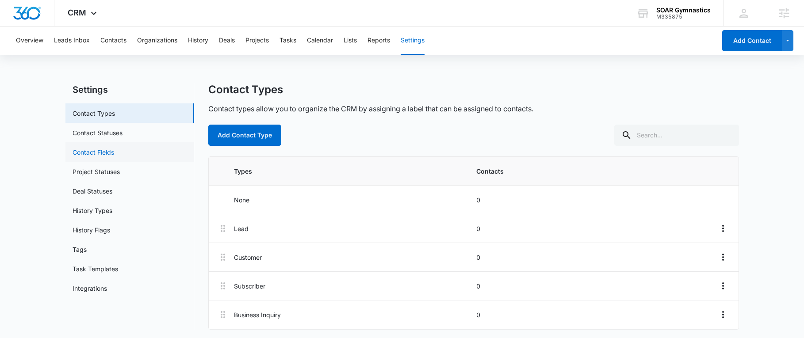
click at [106, 151] on link "Contact Fields" at bounding box center [94, 152] width 42 height 9
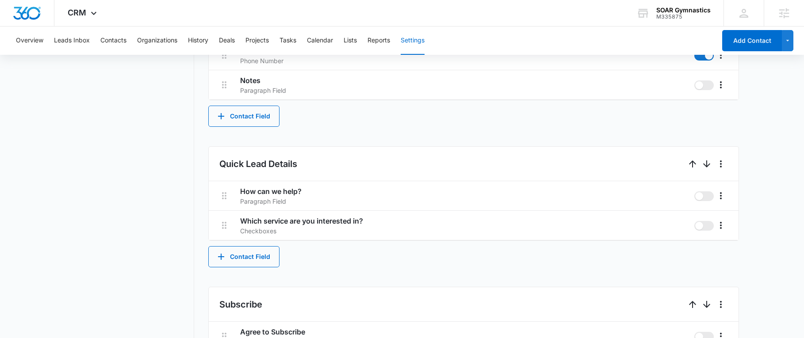
scroll to position [442, 0]
click at [718, 224] on icon "More" at bounding box center [720, 226] width 11 height 11
click at [725, 248] on div "Edit" at bounding box center [734, 251] width 19 height 6
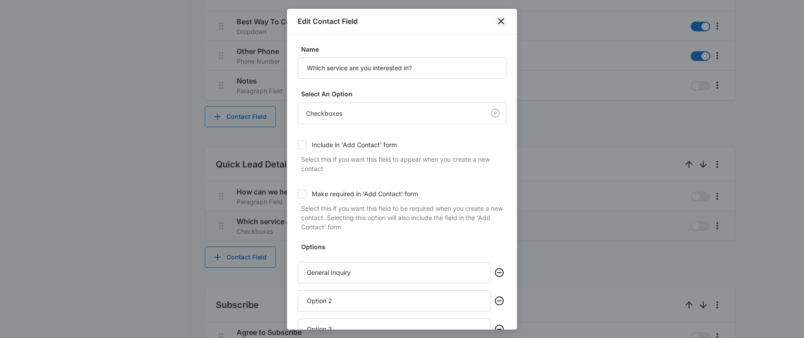
click at [500, 26] on icon "close" at bounding box center [501, 21] width 11 height 11
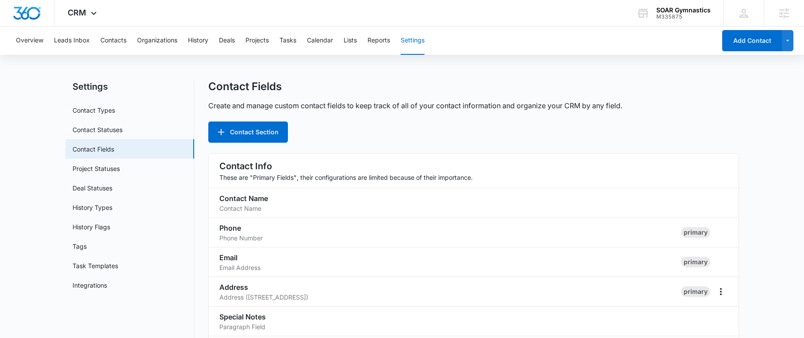
scroll to position [0, 0]
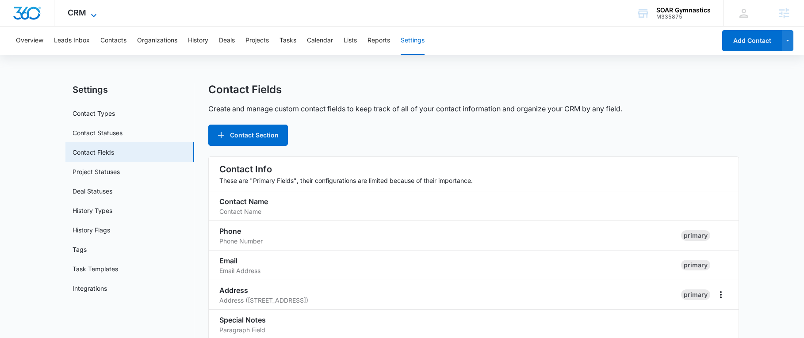
click at [80, 11] on span "CRM" at bounding box center [77, 12] width 19 height 9
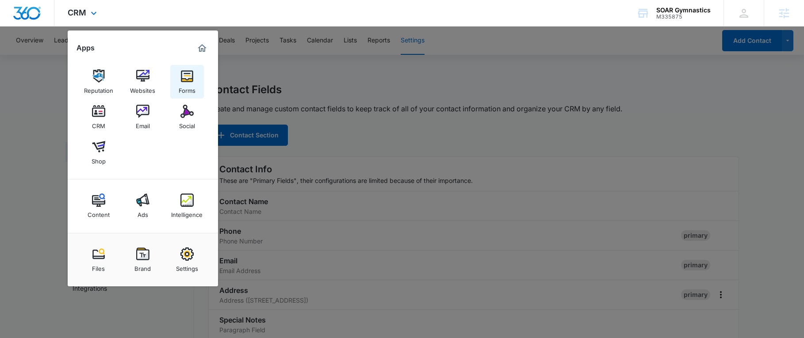
click at [191, 73] on img at bounding box center [186, 75] width 13 height 13
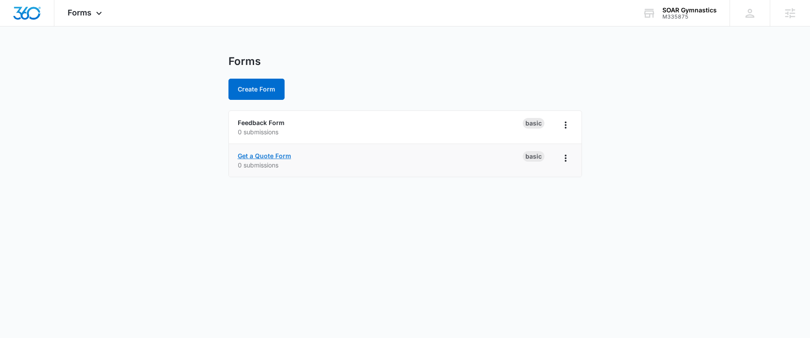
click at [275, 153] on link "Get a Quote Form" at bounding box center [264, 156] width 53 height 8
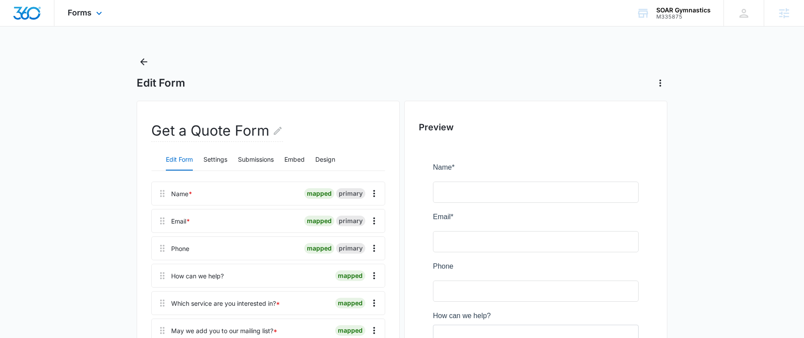
click at [91, 19] on div "Forms Apps Reputation Websites Forms CRM Email Social Shop Content Ads Intellig…" at bounding box center [85, 13] width 63 height 26
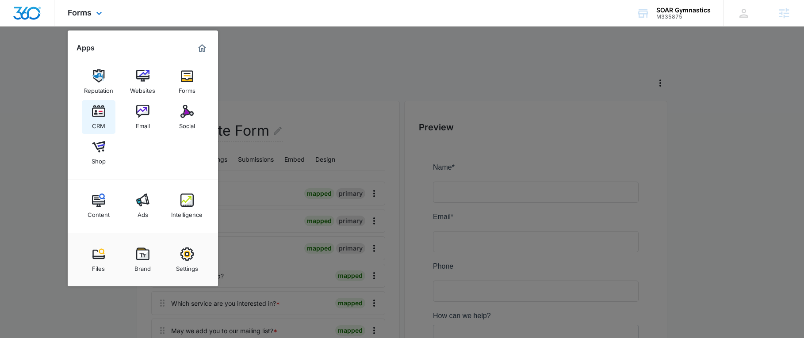
click at [105, 116] on img at bounding box center [98, 111] width 13 height 13
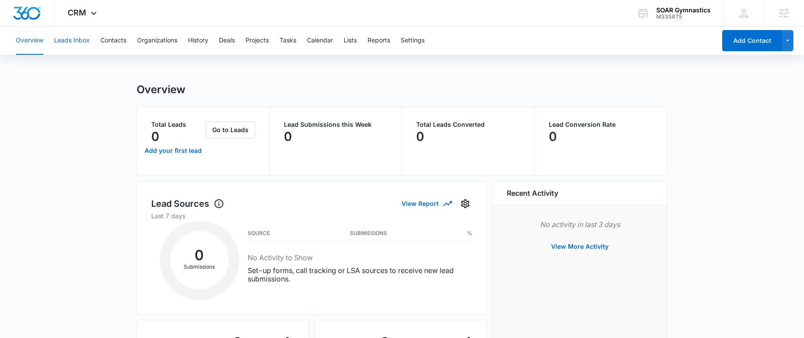
click at [76, 42] on button "Leads Inbox" at bounding box center [72, 41] width 36 height 28
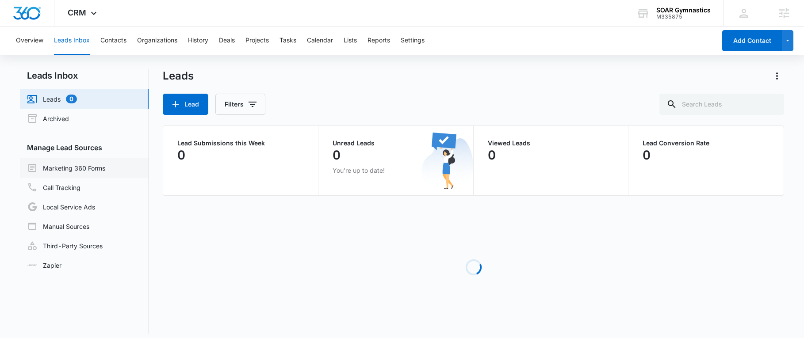
click at [77, 172] on link "Marketing 360 Forms" at bounding box center [66, 168] width 78 height 11
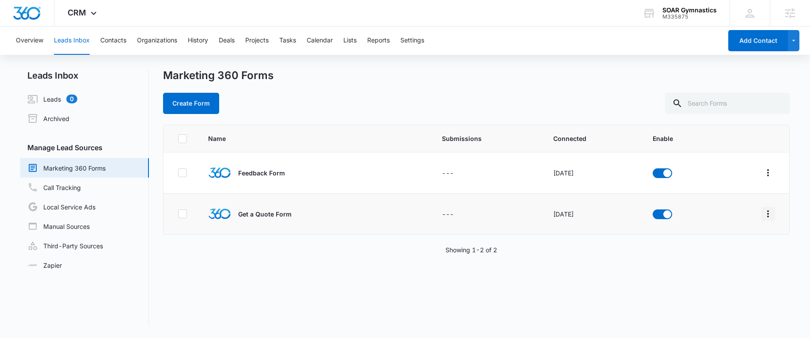
click at [768, 214] on icon "Overflow Menu" at bounding box center [769, 213] width 2 height 7
click at [735, 267] on div "Field Mapping" at bounding box center [722, 265] width 50 height 6
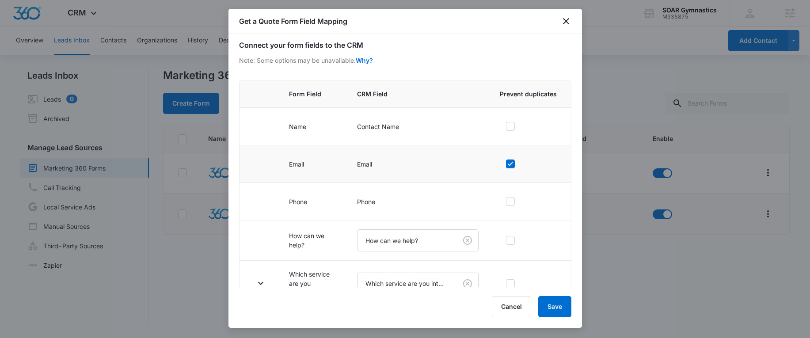
scroll to position [105, 0]
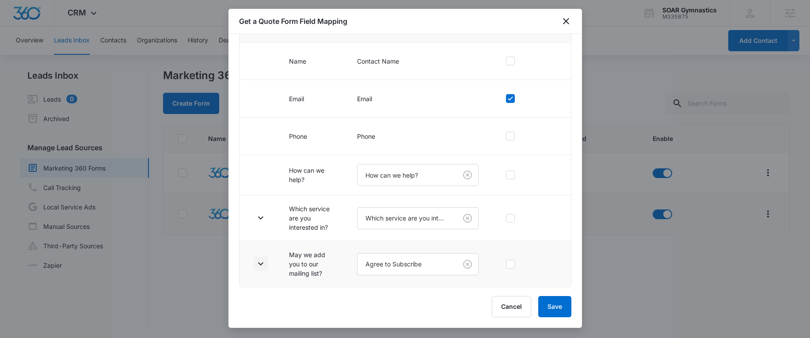
click at [257, 257] on button "button" at bounding box center [261, 264] width 14 height 14
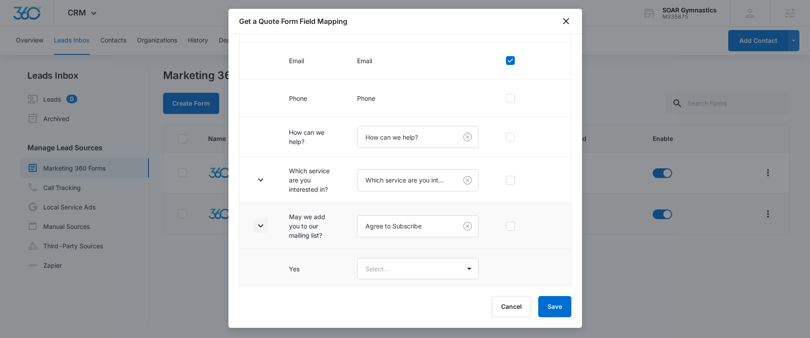
scroll to position [183, 0]
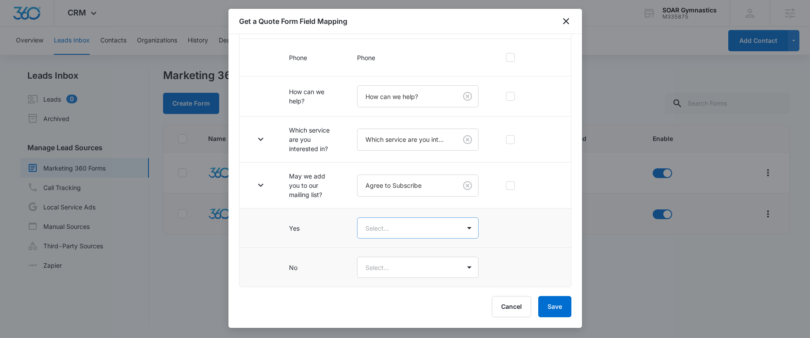
click at [400, 226] on body "CRM Apps Reputation Websites Forms CRM Email Social Shop Content Ads Intelligen…" at bounding box center [405, 169] width 810 height 338
click at [385, 255] on div "Yes" at bounding box center [414, 259] width 93 height 9
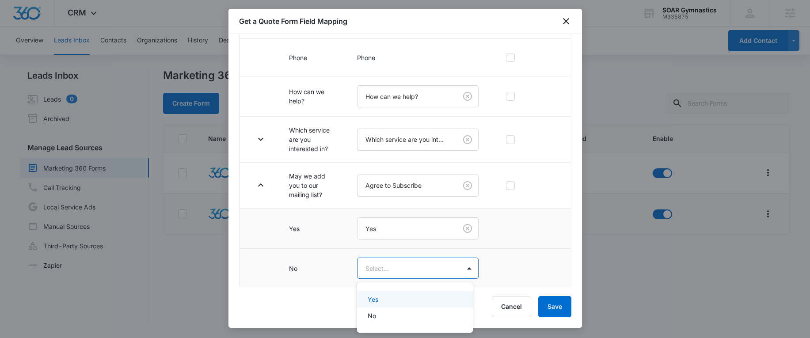
click at [374, 264] on body "CRM Apps Reputation Websites Forms CRM Email Social Shop Content Ads Intelligen…" at bounding box center [405, 169] width 810 height 338
click at [376, 313] on div "No" at bounding box center [414, 315] width 93 height 9
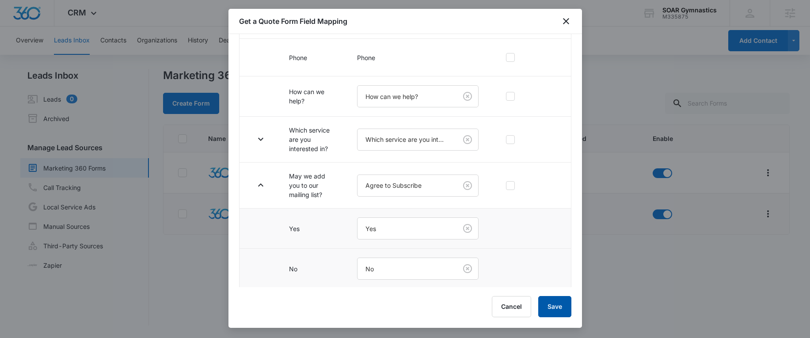
click at [559, 305] on button "Save" at bounding box center [555, 306] width 33 height 21
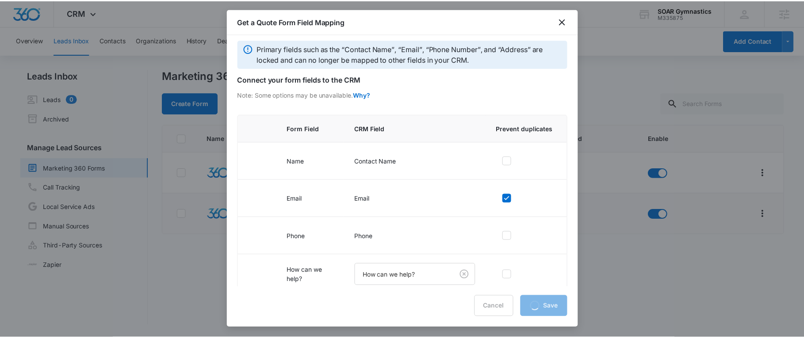
scroll to position [0, 0]
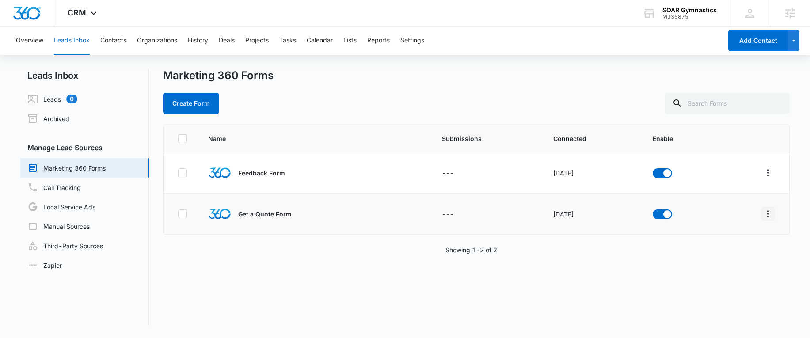
click at [768, 211] on icon "Overflow Menu" at bounding box center [769, 213] width 2 height 7
click at [567, 271] on div "Name Submissions Connected Enable Feedback Form --- Oct 12, 2022 Get a Quote Fo…" at bounding box center [476, 225] width 627 height 201
click at [36, 18] on img "Dashboard" at bounding box center [27, 13] width 28 height 13
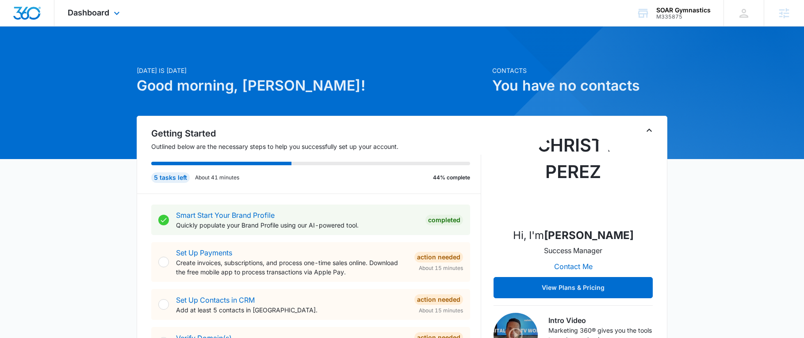
click at [99, 17] on div "Dashboard Apps Reputation Websites Forms CRM Email Social Shop Content Ads Inte…" at bounding box center [94, 13] width 81 height 26
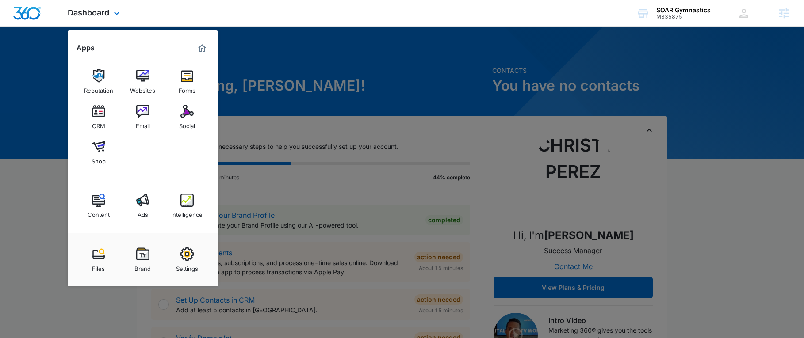
click at [88, 17] on div "Dashboard Apps Reputation Websites Forms CRM Email Social Shop Content Ads Inte…" at bounding box center [94, 13] width 81 height 26
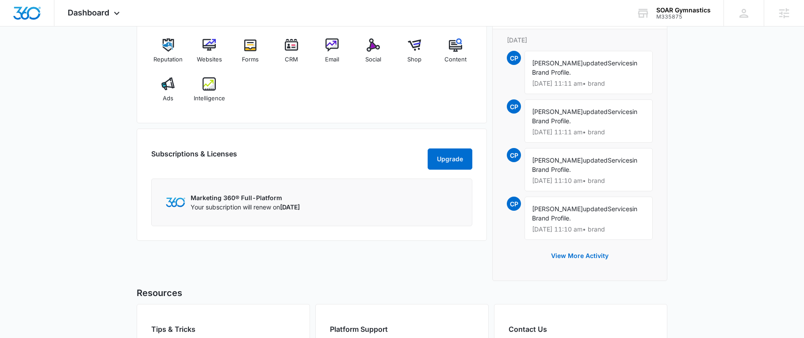
scroll to position [695, 0]
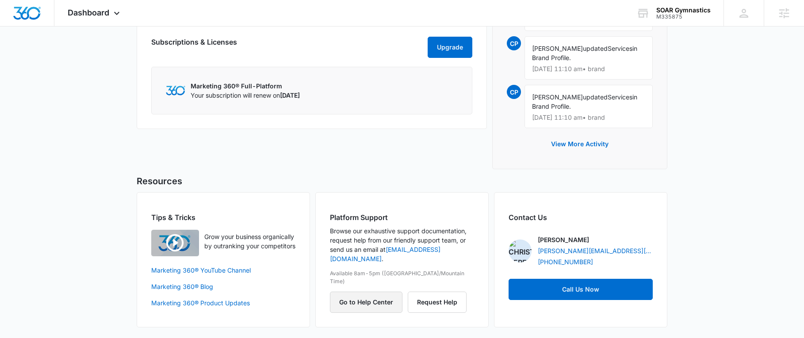
click at [367, 292] on button "Go to Help Center" at bounding box center [366, 302] width 73 height 21
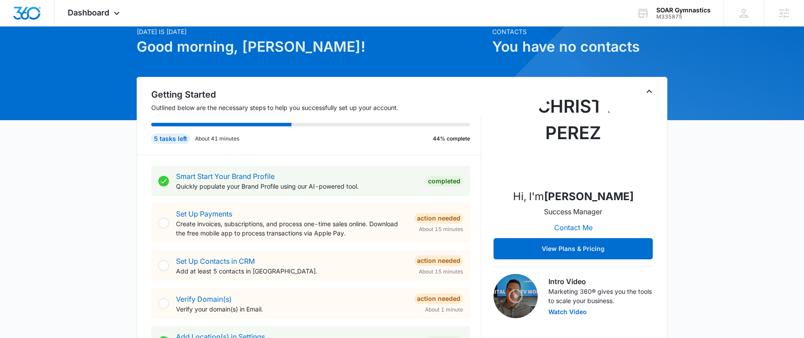
scroll to position [0, 0]
